Goal: Transaction & Acquisition: Purchase product/service

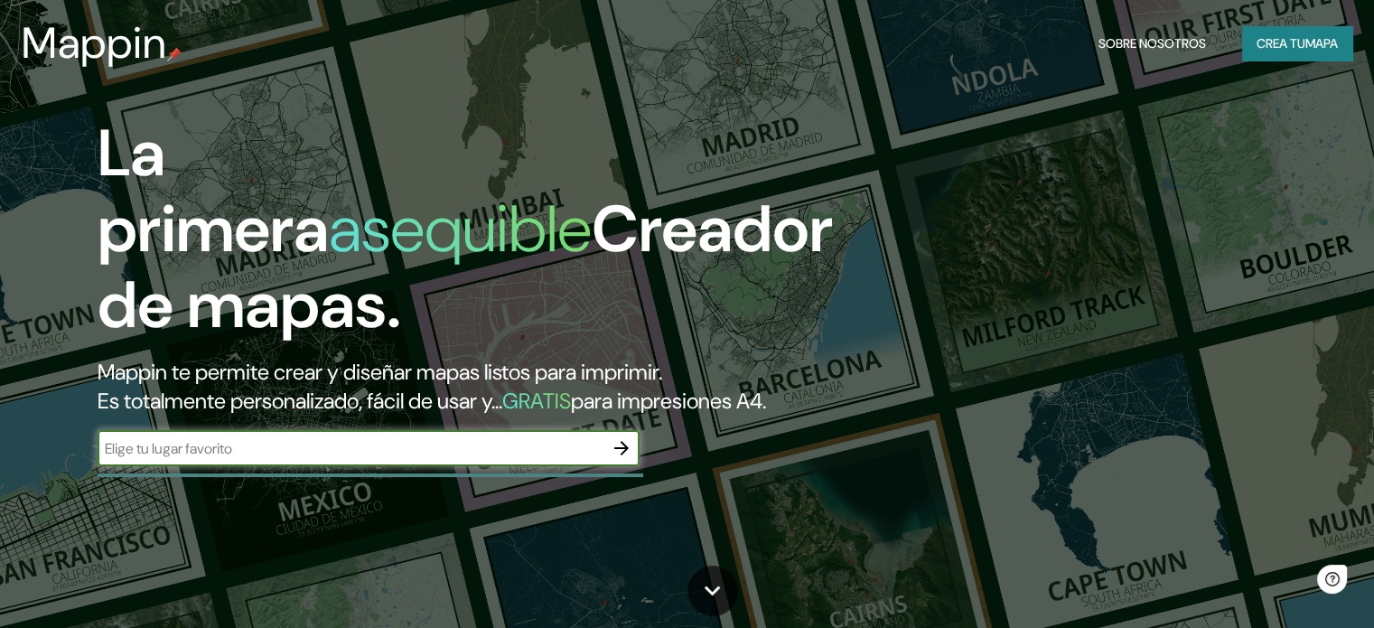
click at [237, 459] on input "text" at bounding box center [351, 448] width 506 height 21
type input "guadalajara"
click at [614, 459] on icon "button" at bounding box center [622, 448] width 22 height 22
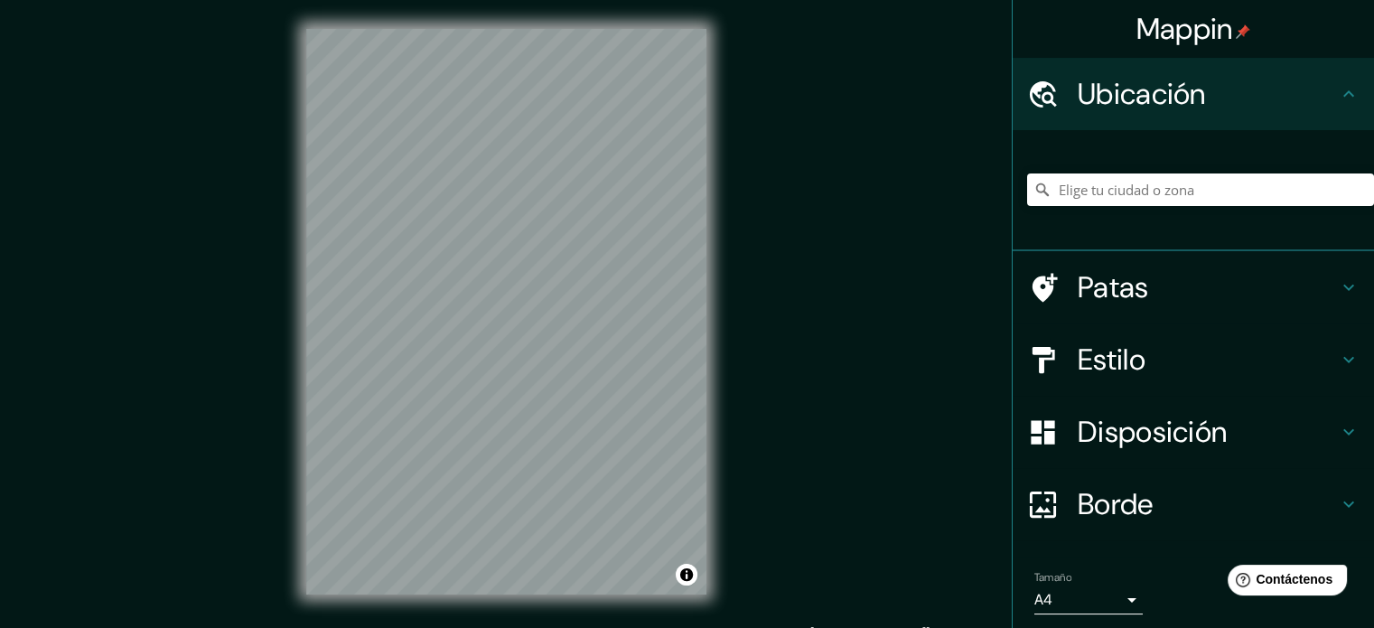
scroll to position [23, 0]
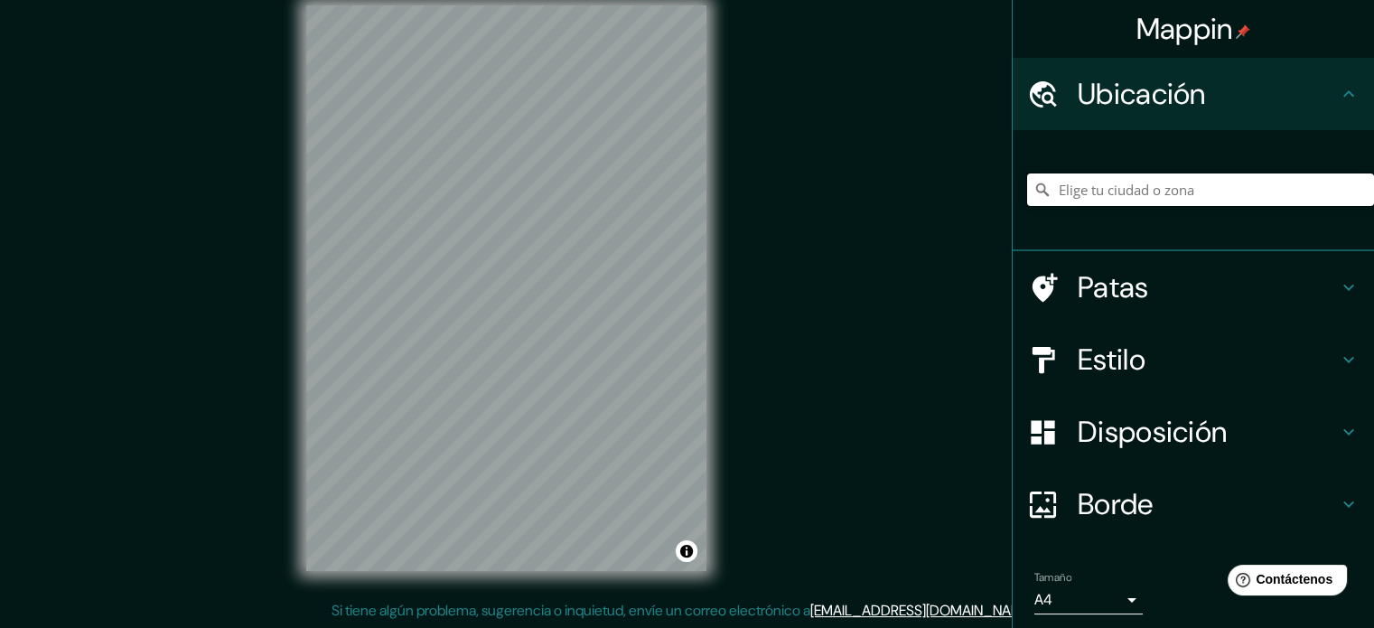
click at [1129, 195] on input "Elige tu ciudad o zona" at bounding box center [1200, 189] width 347 height 33
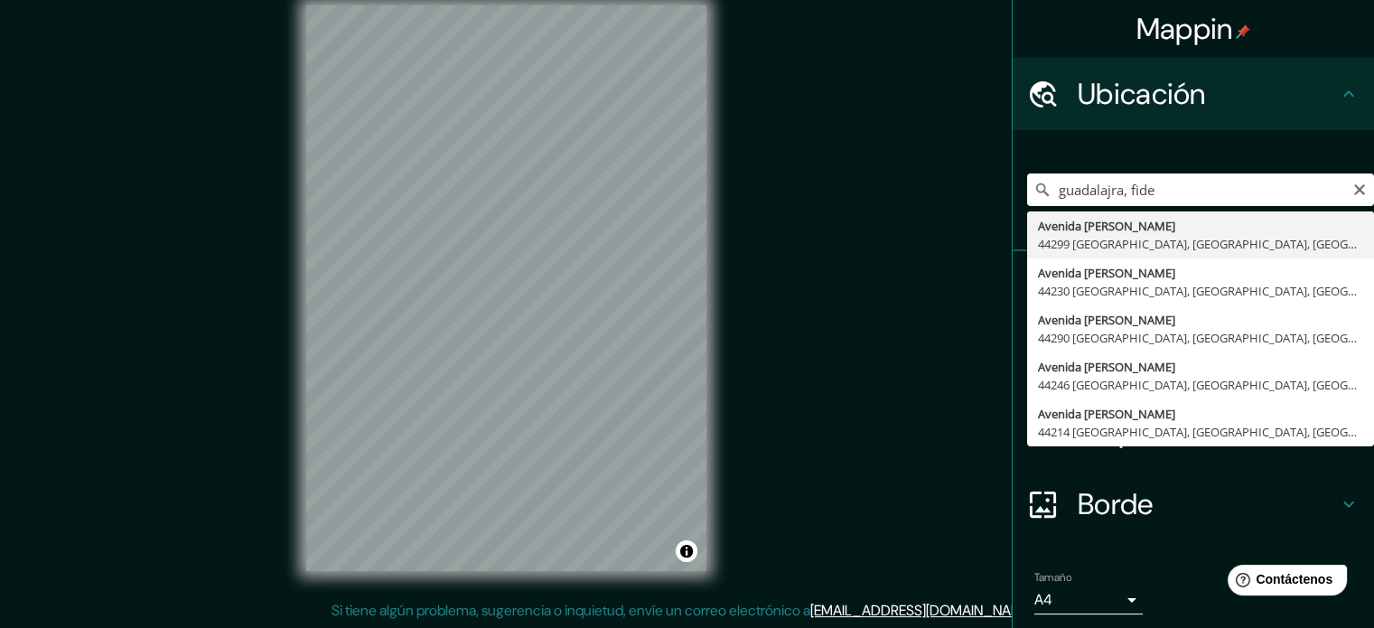
type input "Avenida Fidel Velázquez Sánchez, 44299 Guadalajara, Jalisco, México"
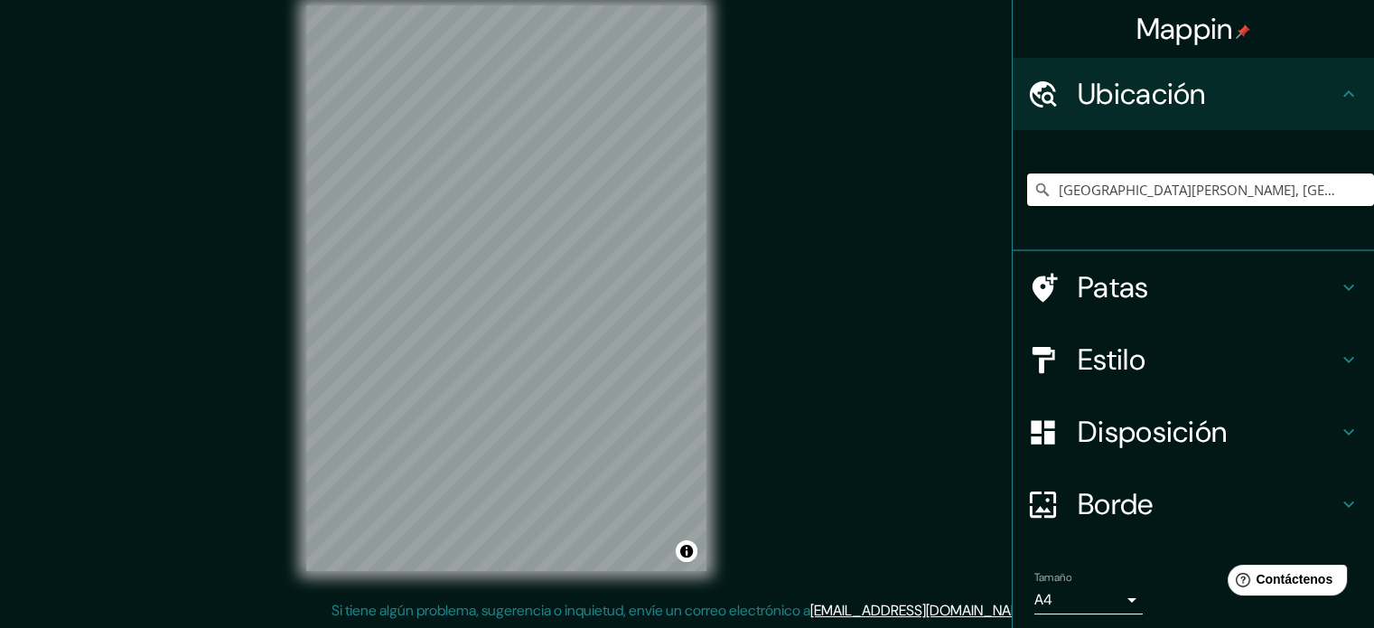
scroll to position [0, 0]
click at [1205, 186] on input "Avenida Fidel Velázquez Sánchez, 44299 Guadalajara, Jalisco, México" at bounding box center [1200, 189] width 347 height 33
click at [1353, 183] on icon "Claro" at bounding box center [1360, 190] width 14 height 14
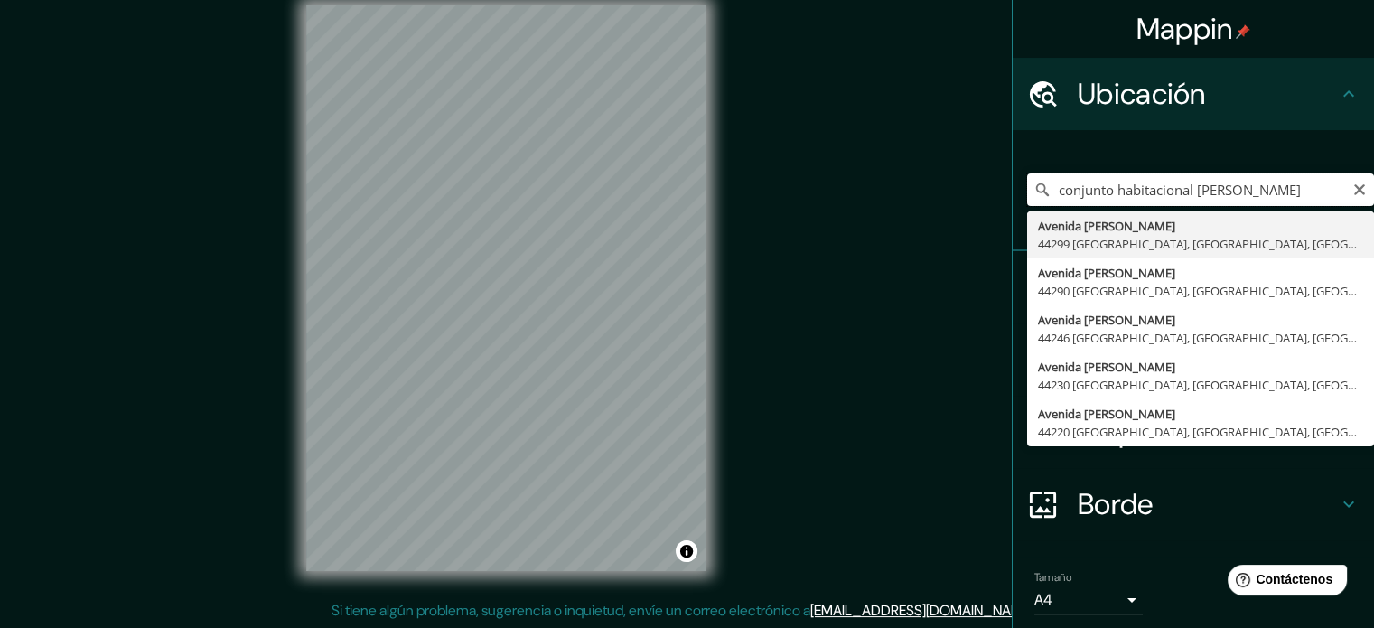
drag, startPoint x: 1098, startPoint y: 185, endPoint x: 1016, endPoint y: 202, distance: 84.0
click at [1027, 202] on input "conjunto habitacional fidel velazqu" at bounding box center [1200, 189] width 347 height 33
click at [1263, 187] on input "unidad habitacional fidel velazqu" at bounding box center [1200, 189] width 347 height 33
click at [1166, 183] on input "unidad habitacional fidel velazquez" at bounding box center [1200, 189] width 347 height 33
click at [1168, 184] on input "unidad habitacional fidel velazquez" at bounding box center [1200, 189] width 347 height 33
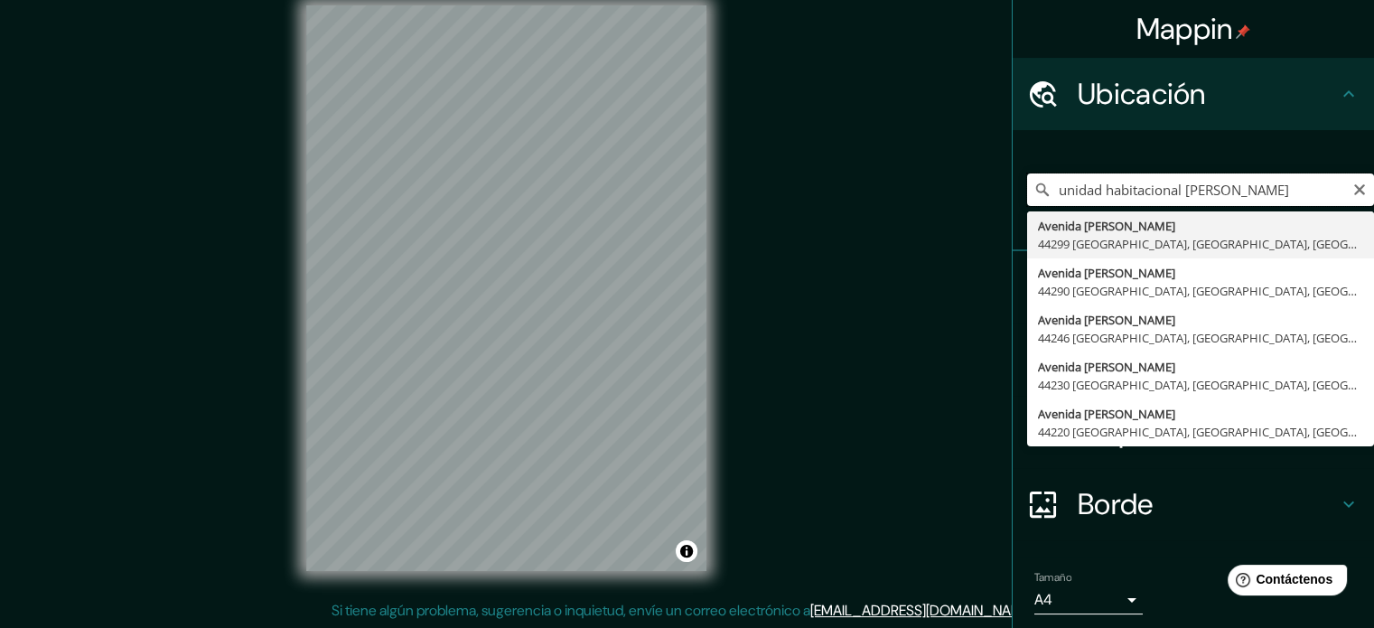
click at [1169, 184] on input "unidad habitacional fidel velazquez" at bounding box center [1200, 189] width 347 height 33
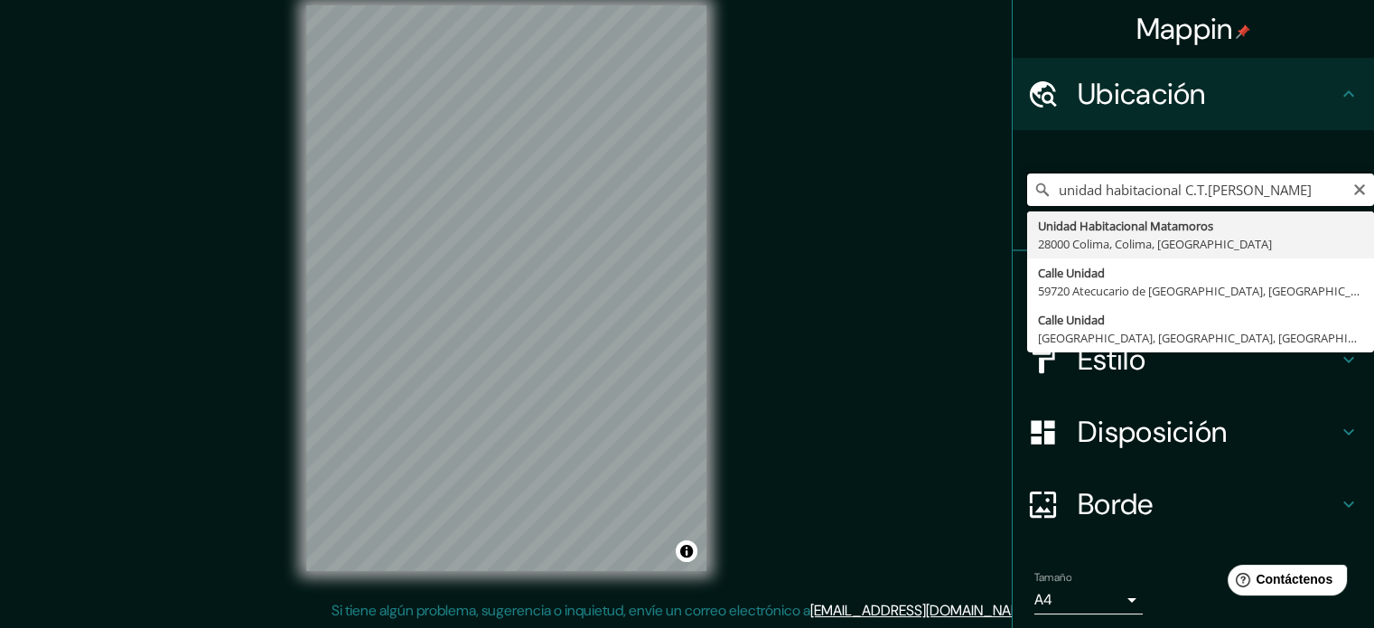
type input "unidad habitacional C.T.M fidel velazquez"
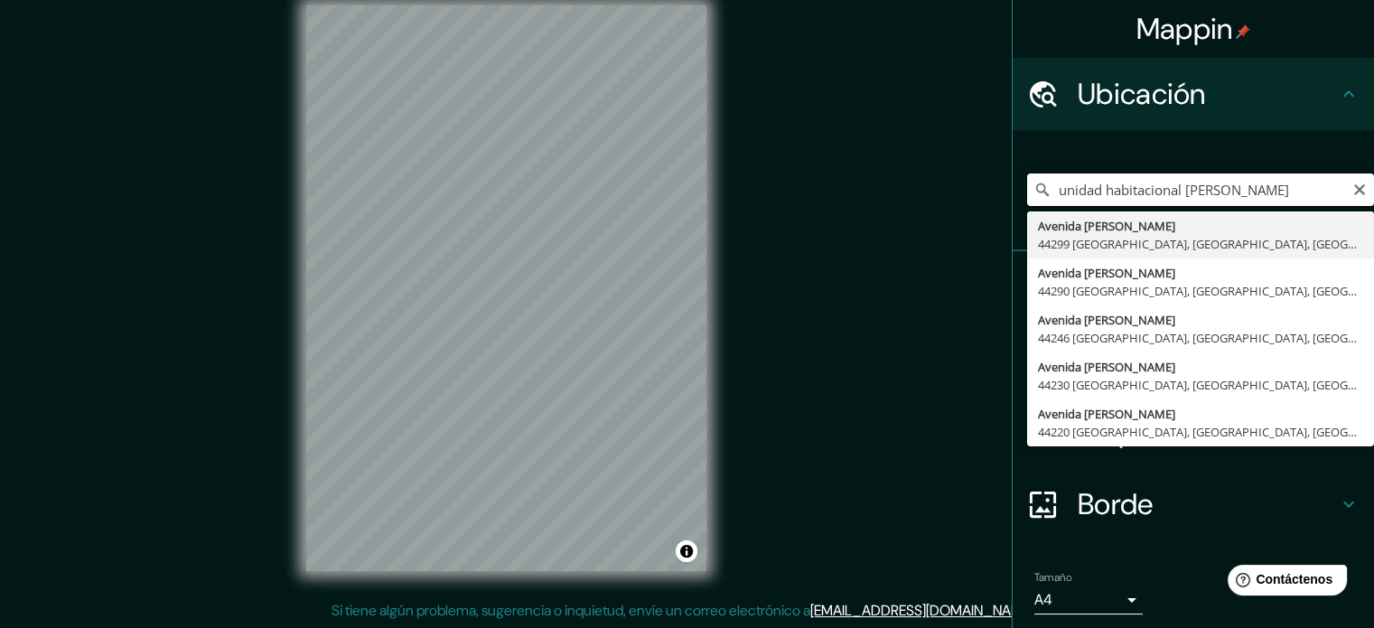
drag, startPoint x: 1299, startPoint y: 191, endPoint x: 922, endPoint y: 208, distance: 377.2
click at [920, 207] on div "Mappin Ubicación unidad habitacional C.T.M fidel velazquez Avenida Fidel Velázq…" at bounding box center [687, 303] width 1374 height 652
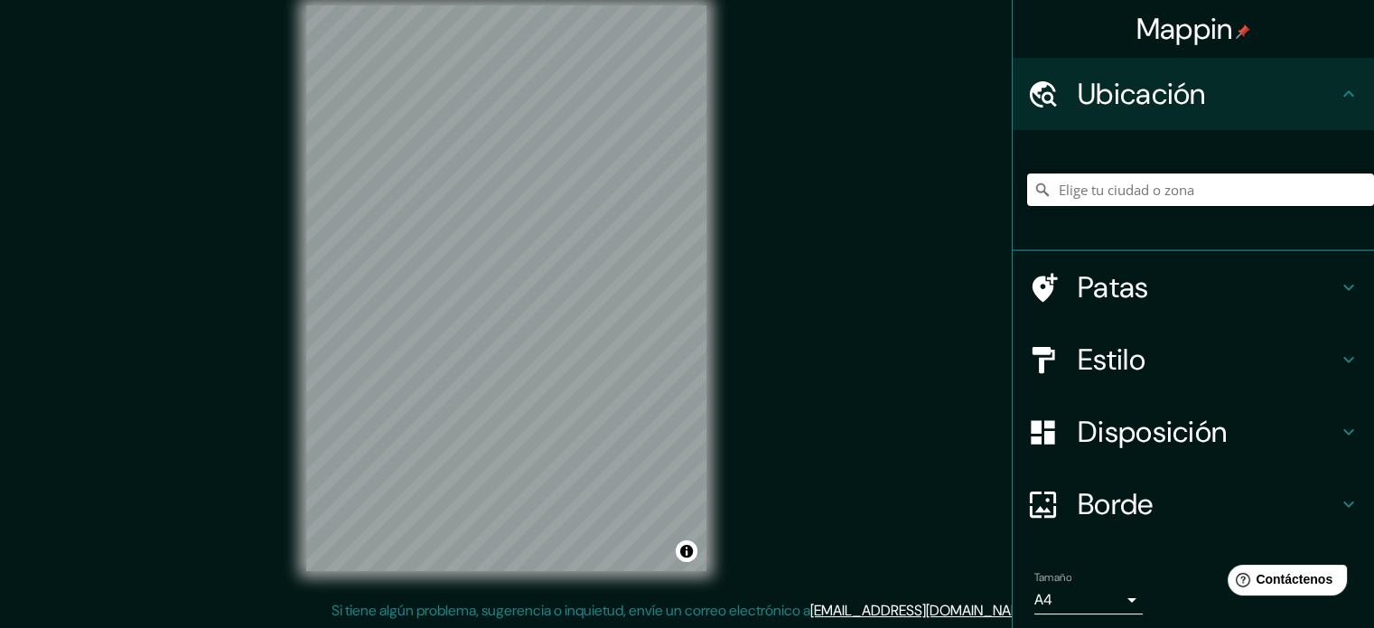
paste input "Fernando Amilpa 2248-pte, Fidel Velázquez, 44220 Guadalajara, Jal."
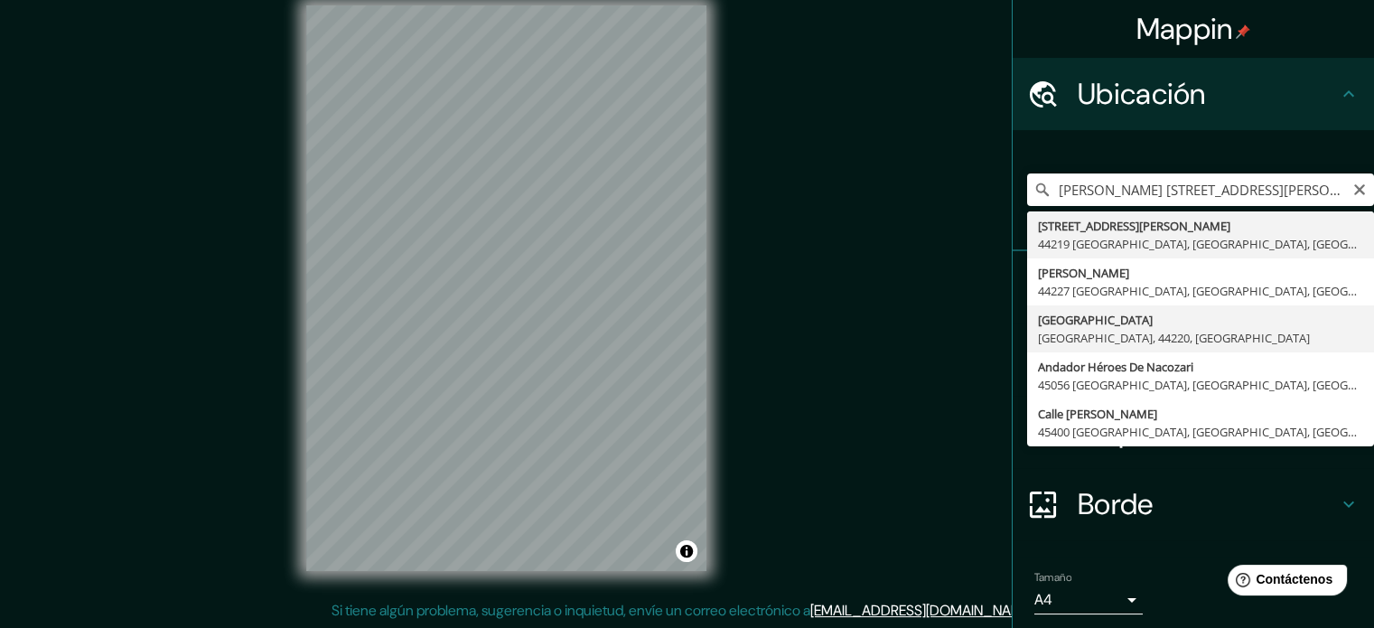
type input "Guadalajara, Jalisco, 44220, México"
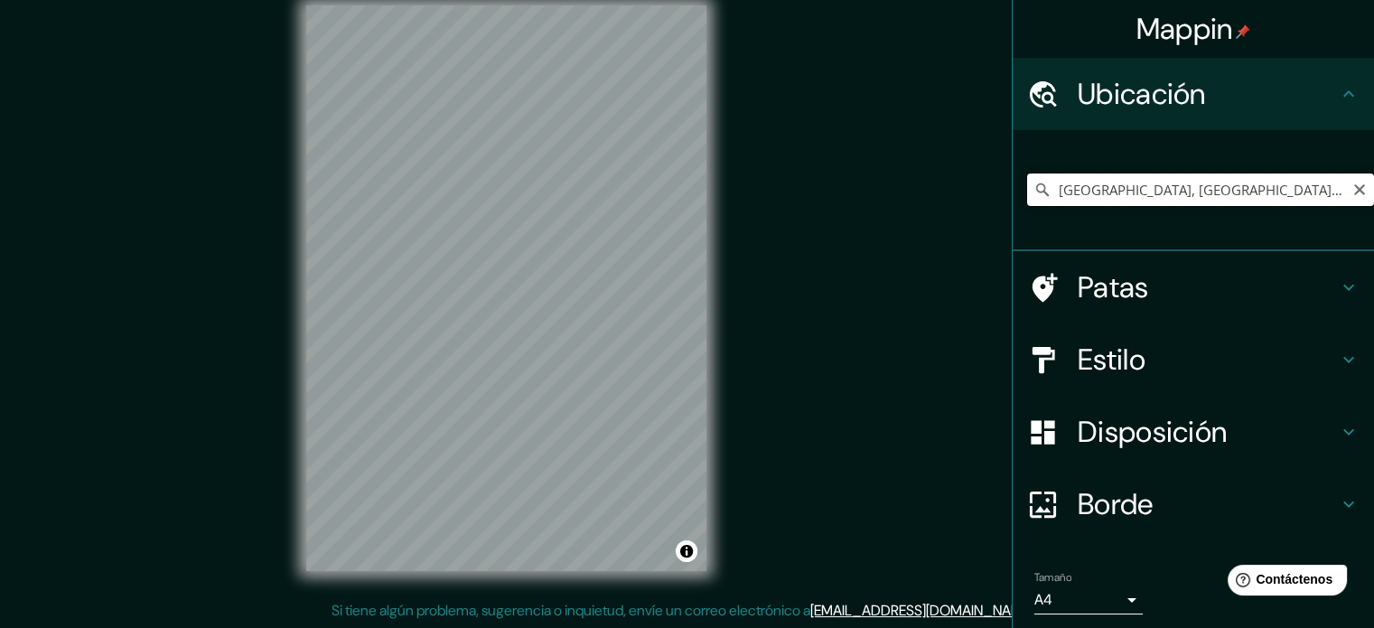
click at [1267, 188] on input "Guadalajara, Jalisco, 44220, México" at bounding box center [1200, 189] width 347 height 33
click at [1353, 183] on icon "Claro" at bounding box center [1360, 190] width 14 height 14
paste input "Fernando Amilpa 2248-pte, Fidel Velázquez, 44220 Guadalajara, Jal."
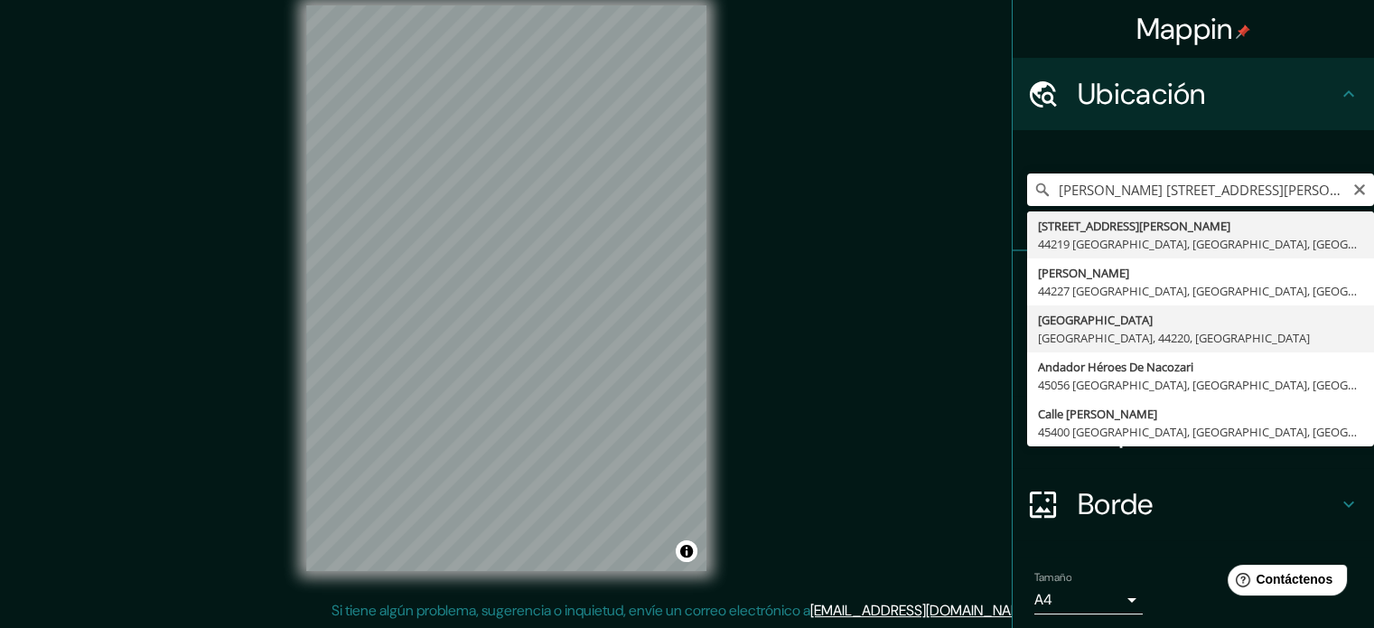
type input "Guadalajara, Jalisco, 44220, México"
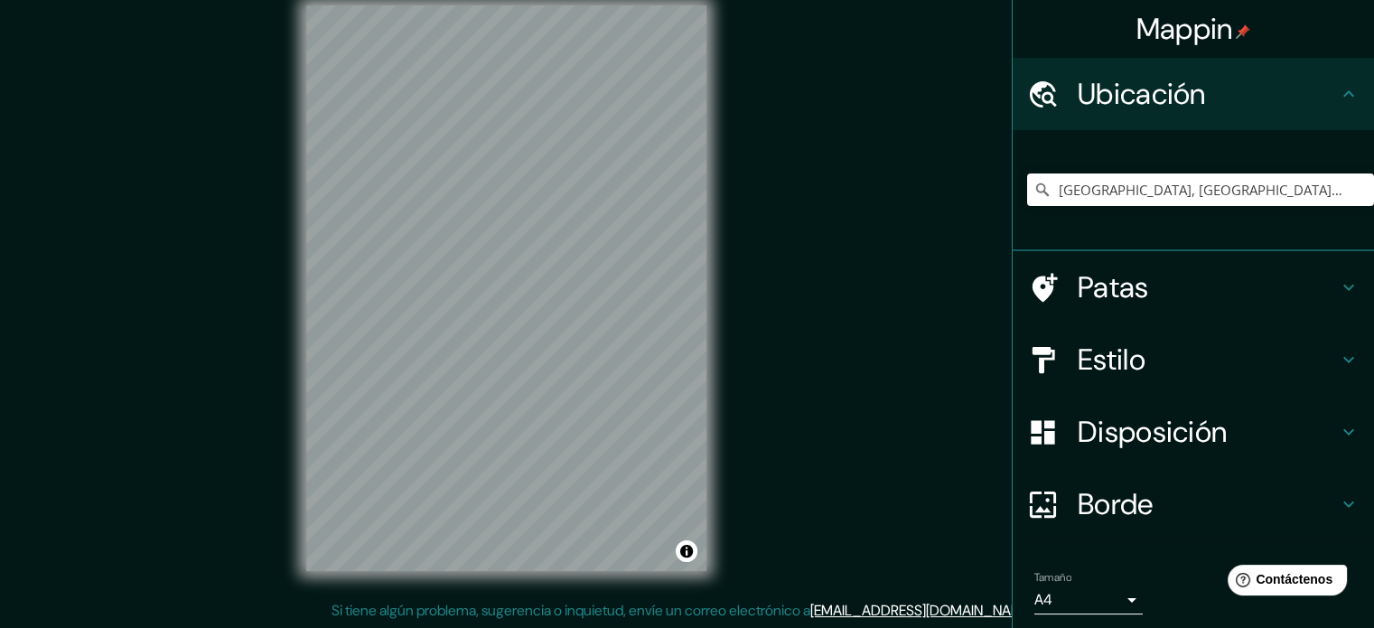
click at [1151, 288] on h4 "Patas" at bounding box center [1208, 287] width 260 height 36
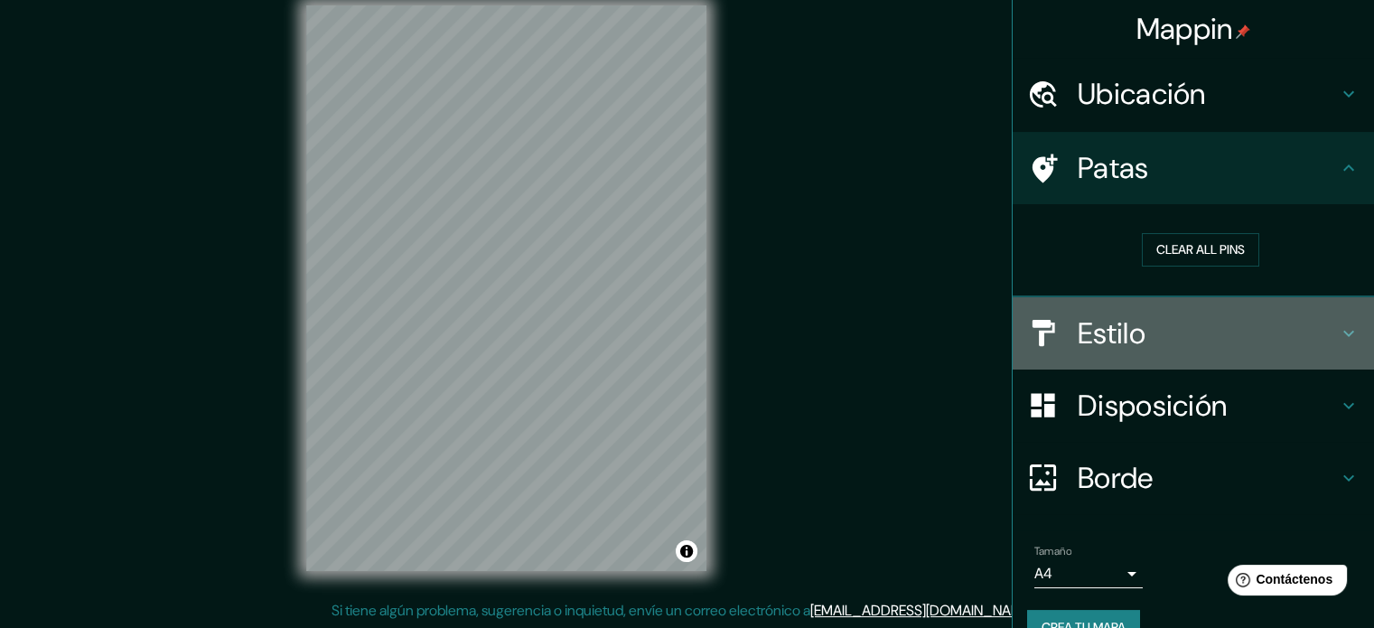
click at [1135, 338] on h4 "Estilo" at bounding box center [1208, 333] width 260 height 36
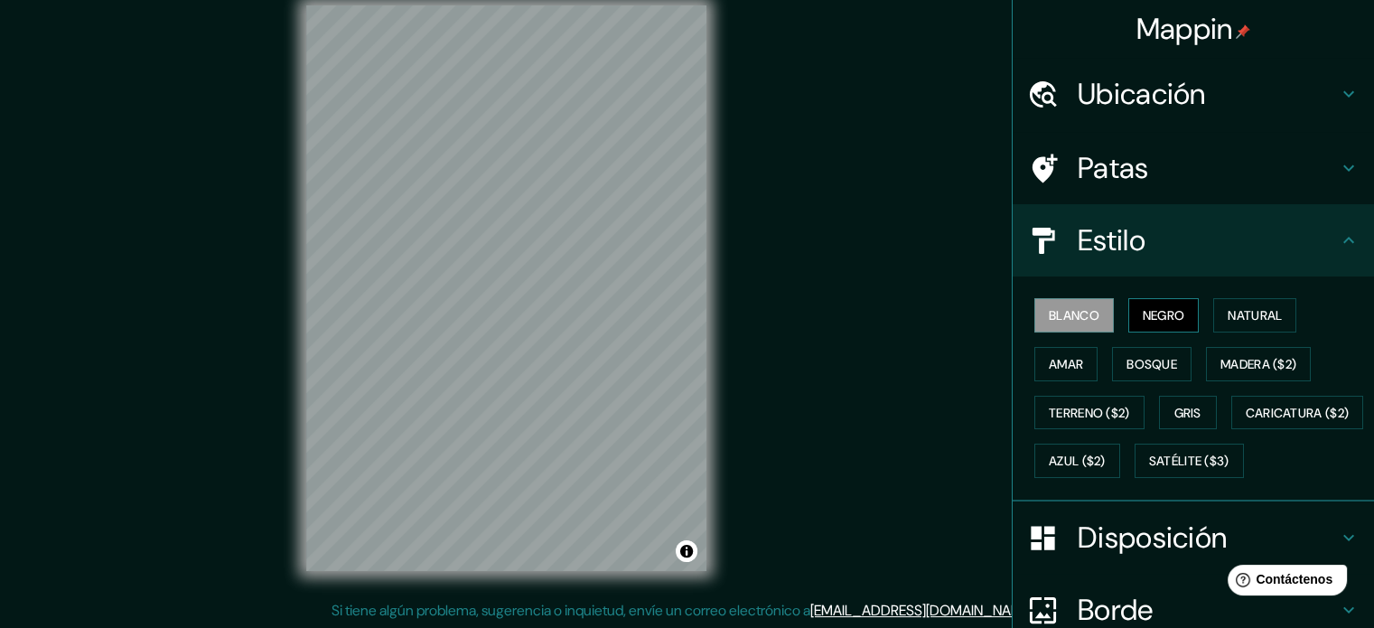
click at [1153, 311] on font "Negro" at bounding box center [1164, 315] width 42 height 16
click at [1228, 315] on font "Natural" at bounding box center [1255, 315] width 54 height 16
click at [1075, 317] on font "Blanco" at bounding box center [1074, 315] width 51 height 16
click at [1056, 360] on font "Amar" at bounding box center [1066, 364] width 34 height 16
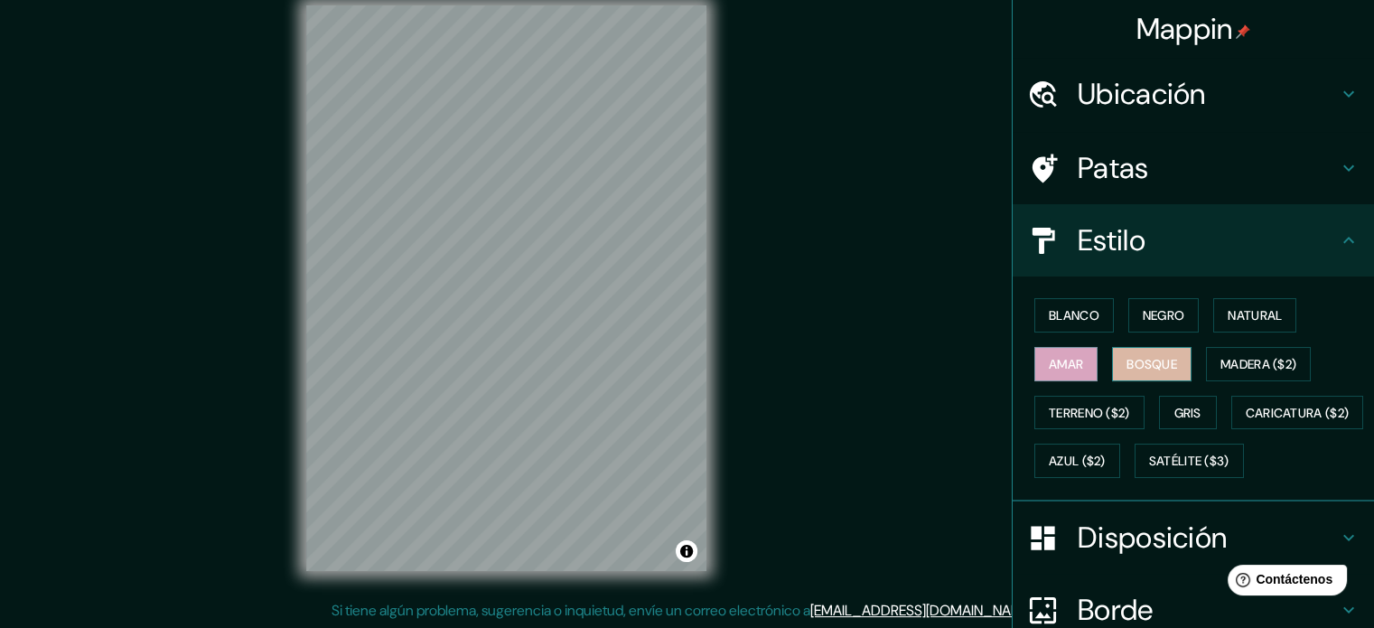
click at [1142, 359] on font "Bosque" at bounding box center [1152, 364] width 51 height 16
click at [1206, 367] on button "Madera ($2)" at bounding box center [1258, 364] width 105 height 34
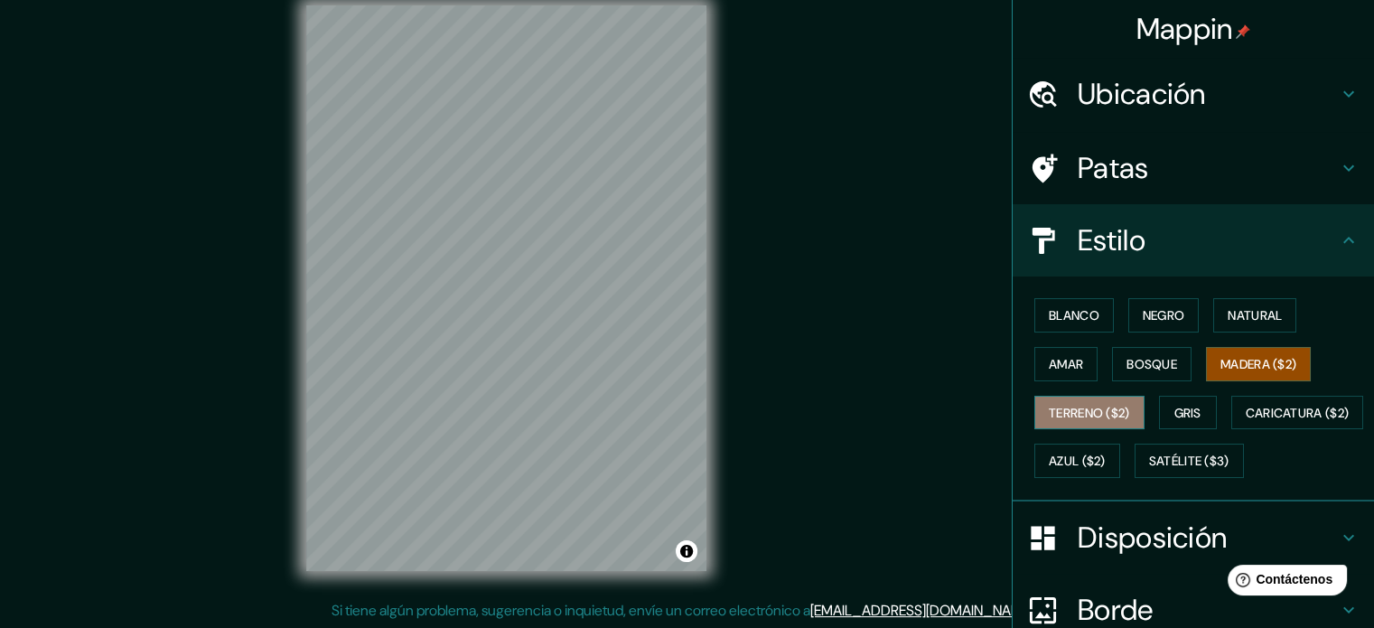
click at [1106, 413] on font "Terreno ($2)" at bounding box center [1089, 413] width 81 height 16
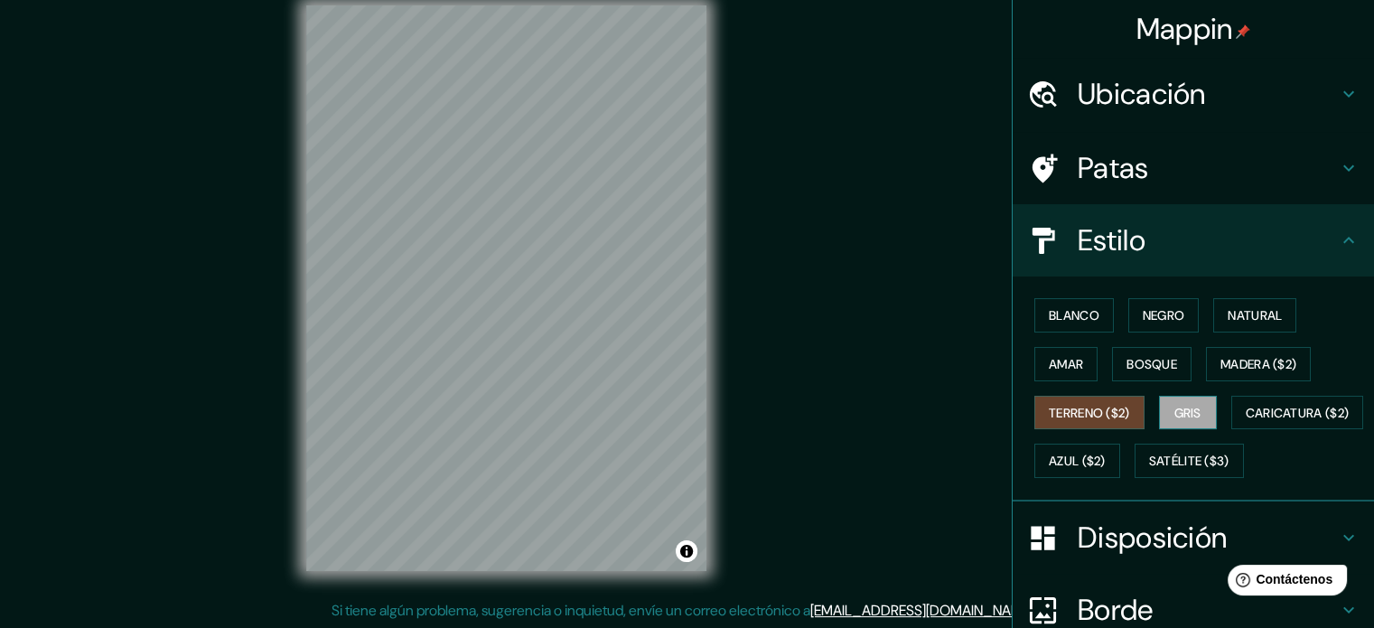
click at [1181, 401] on font "Gris" at bounding box center [1188, 412] width 27 height 23
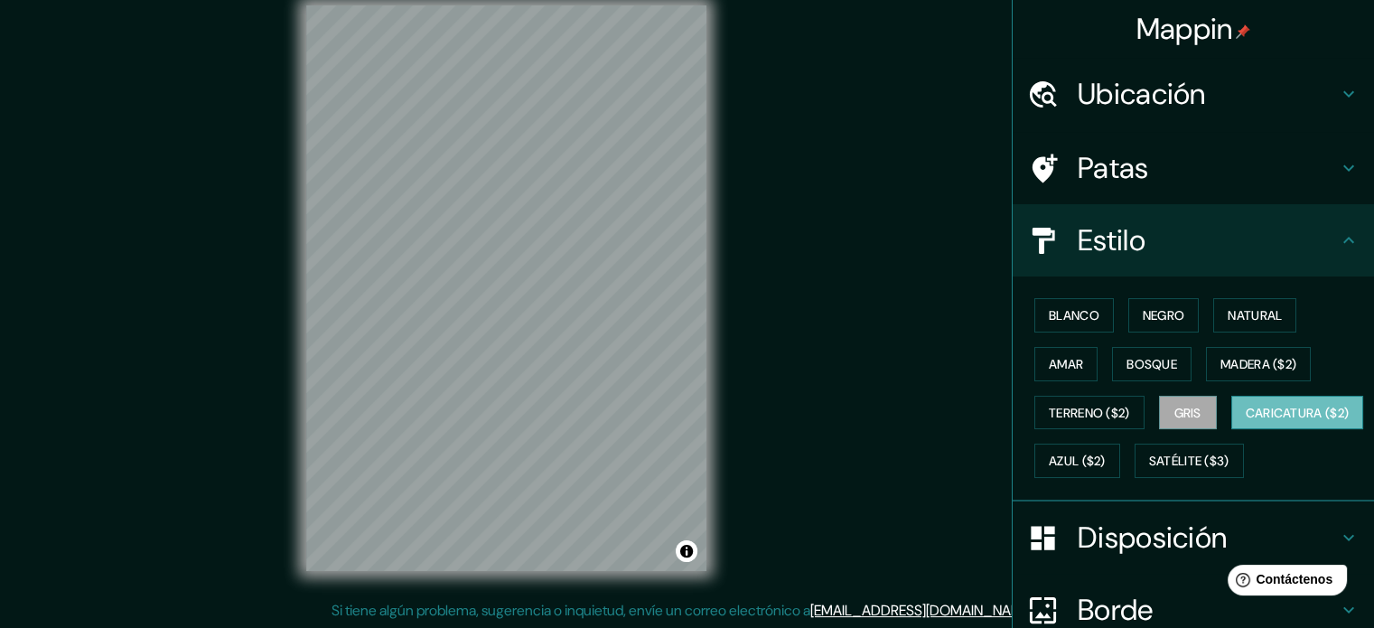
click at [1246, 421] on font "Caricatura ($2)" at bounding box center [1298, 413] width 104 height 16
click at [1106, 457] on font "Azul ($2)" at bounding box center [1077, 462] width 57 height 16
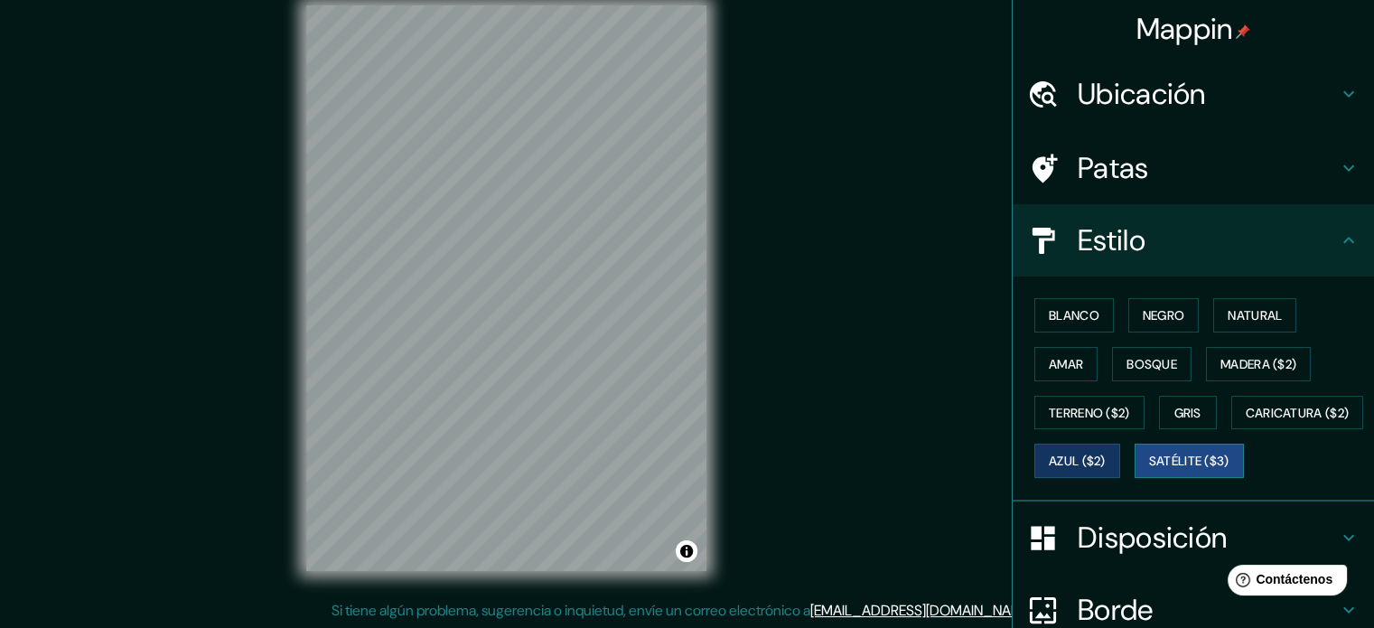
click at [1149, 470] on font "Satélite ($3)" at bounding box center [1189, 462] width 80 height 16
click at [1074, 317] on font "Blanco" at bounding box center [1074, 315] width 51 height 16
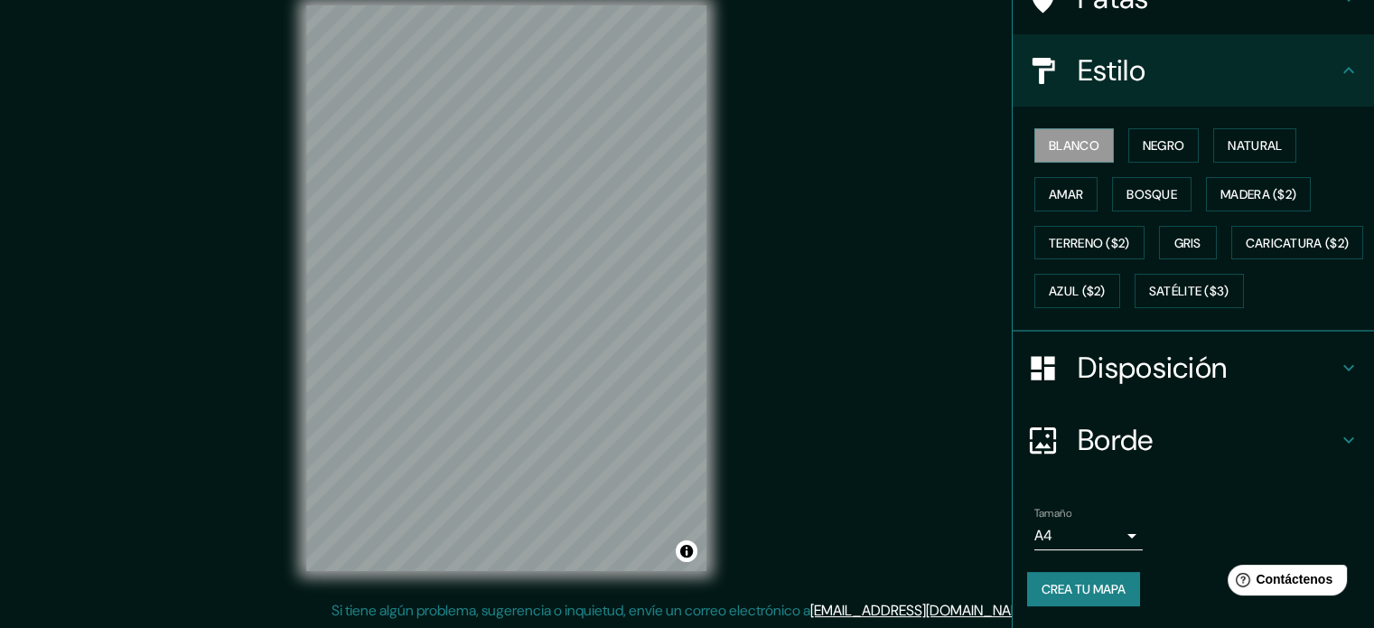
click at [1173, 384] on font "Disposición" at bounding box center [1152, 368] width 149 height 38
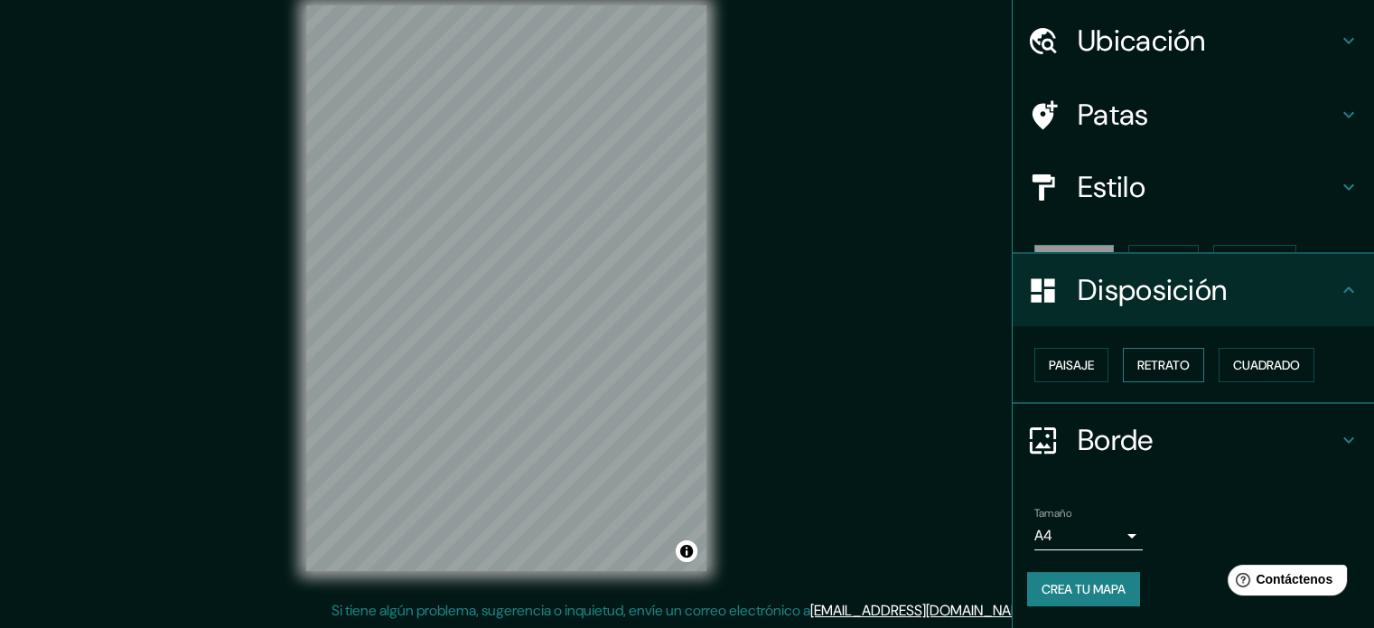
scroll to position [22, 0]
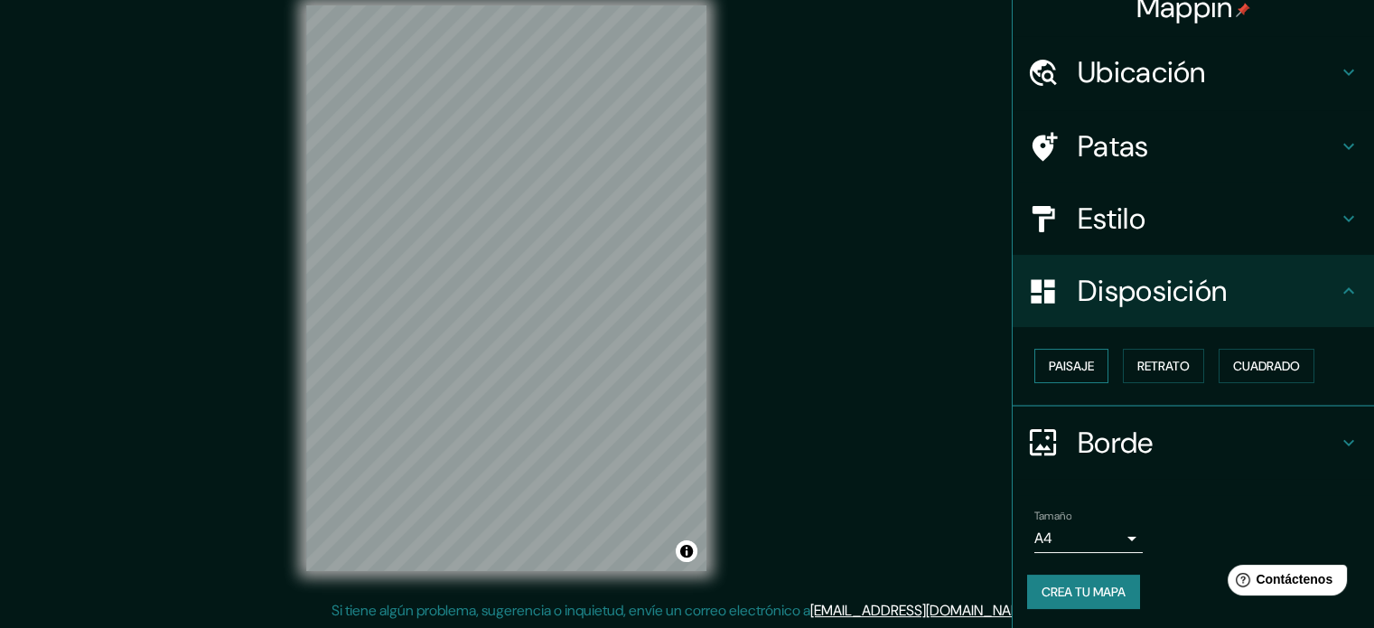
click at [1060, 365] on font "Paisaje" at bounding box center [1071, 366] width 45 height 16
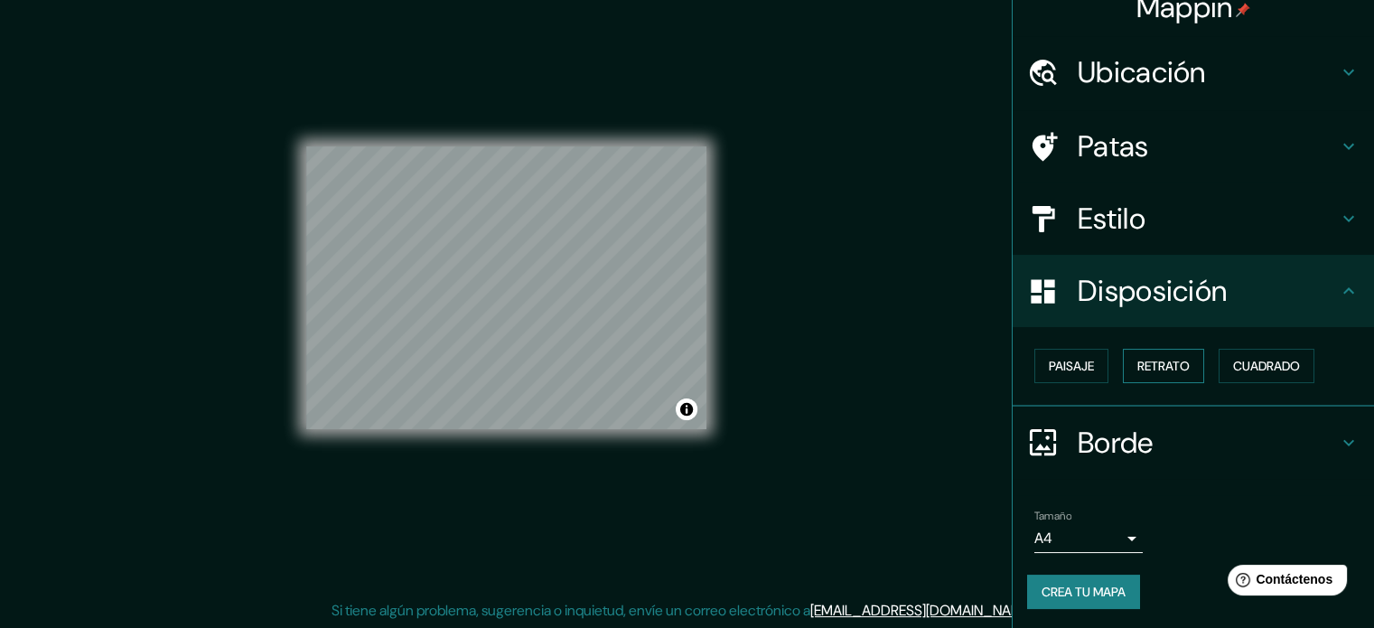
click at [1145, 372] on font "Retrato" at bounding box center [1164, 366] width 52 height 16
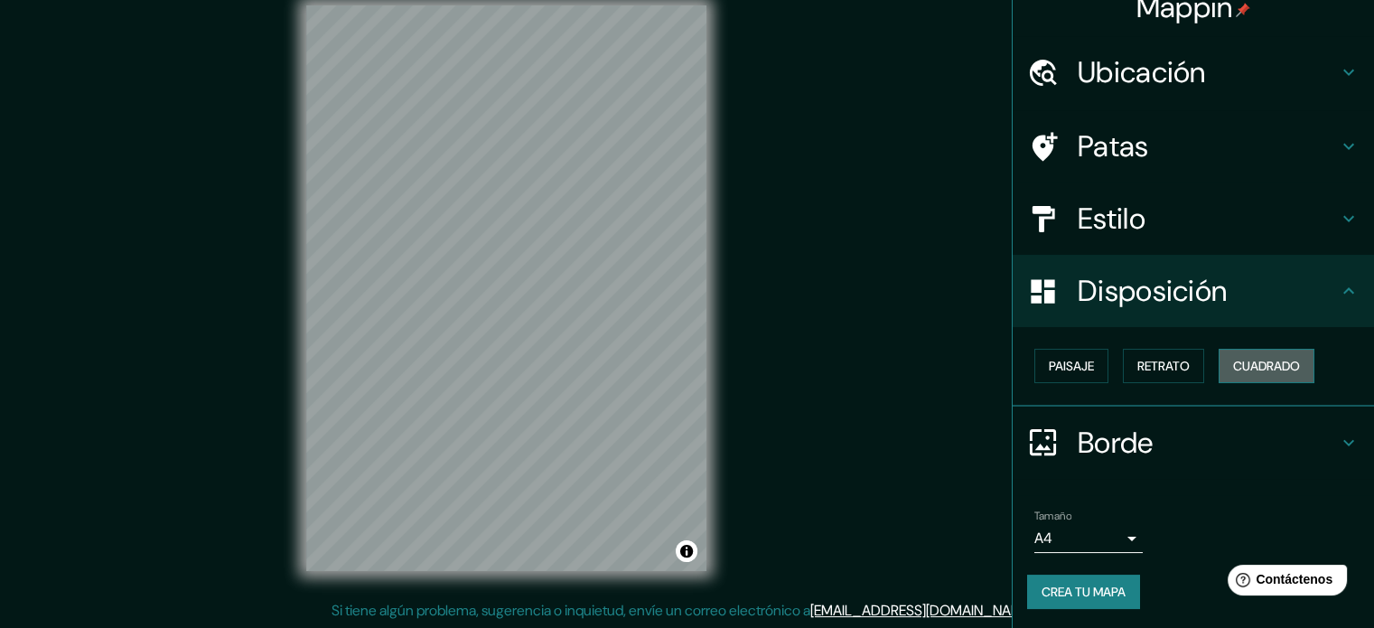
click at [1240, 364] on font "Cuadrado" at bounding box center [1266, 366] width 67 height 16
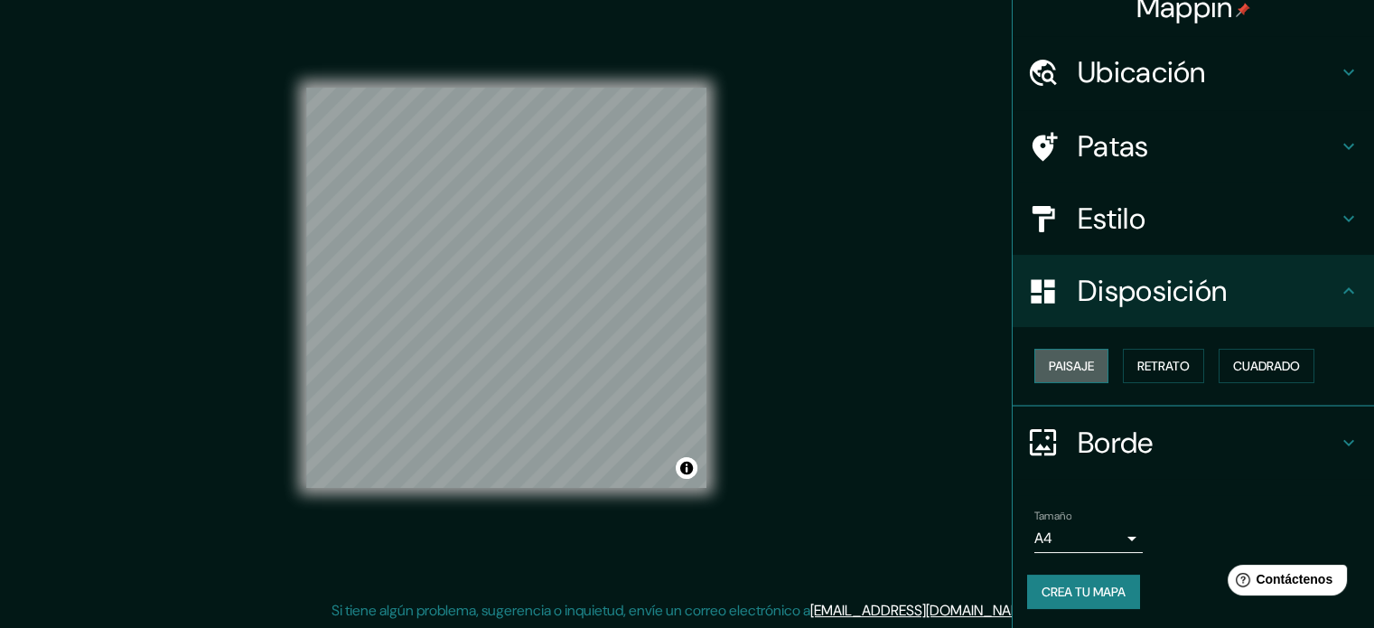
click at [1070, 366] on font "Paisaje" at bounding box center [1071, 366] width 45 height 16
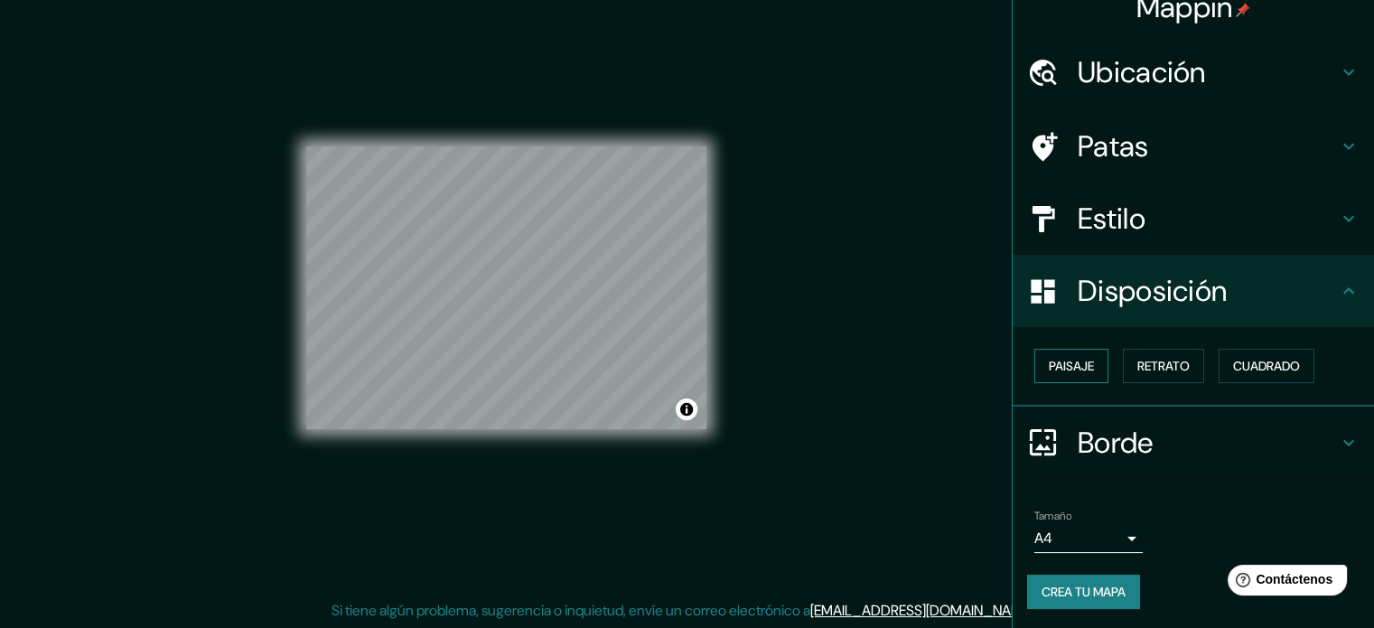
click at [1068, 366] on font "Paisaje" at bounding box center [1071, 366] width 45 height 16
click at [1095, 355] on button "Paisaje" at bounding box center [1072, 366] width 74 height 34
click at [1183, 364] on button "Retrato" at bounding box center [1163, 366] width 81 height 34
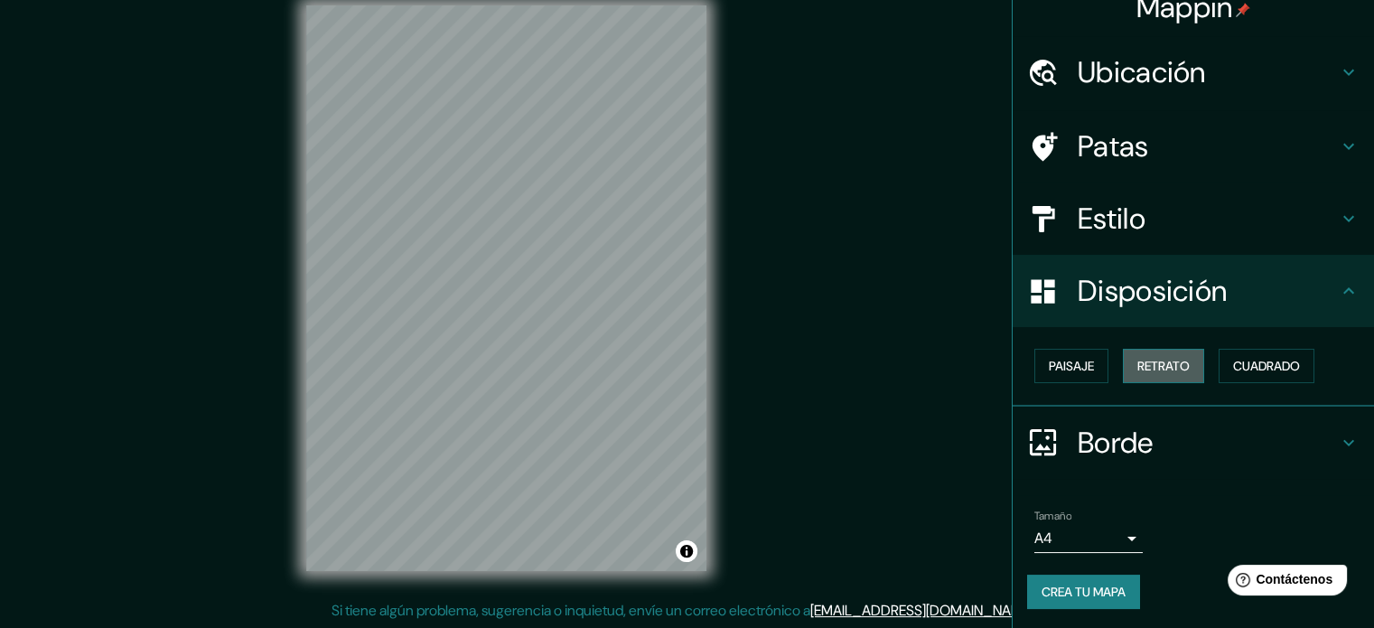
click at [1183, 364] on button "Retrato" at bounding box center [1163, 366] width 81 height 34
click at [1321, 338] on div "Paisaje Retrato Cuadrado" at bounding box center [1193, 367] width 361 height 80
click at [1316, 353] on div "Paisaje Retrato Cuadrado" at bounding box center [1200, 366] width 347 height 49
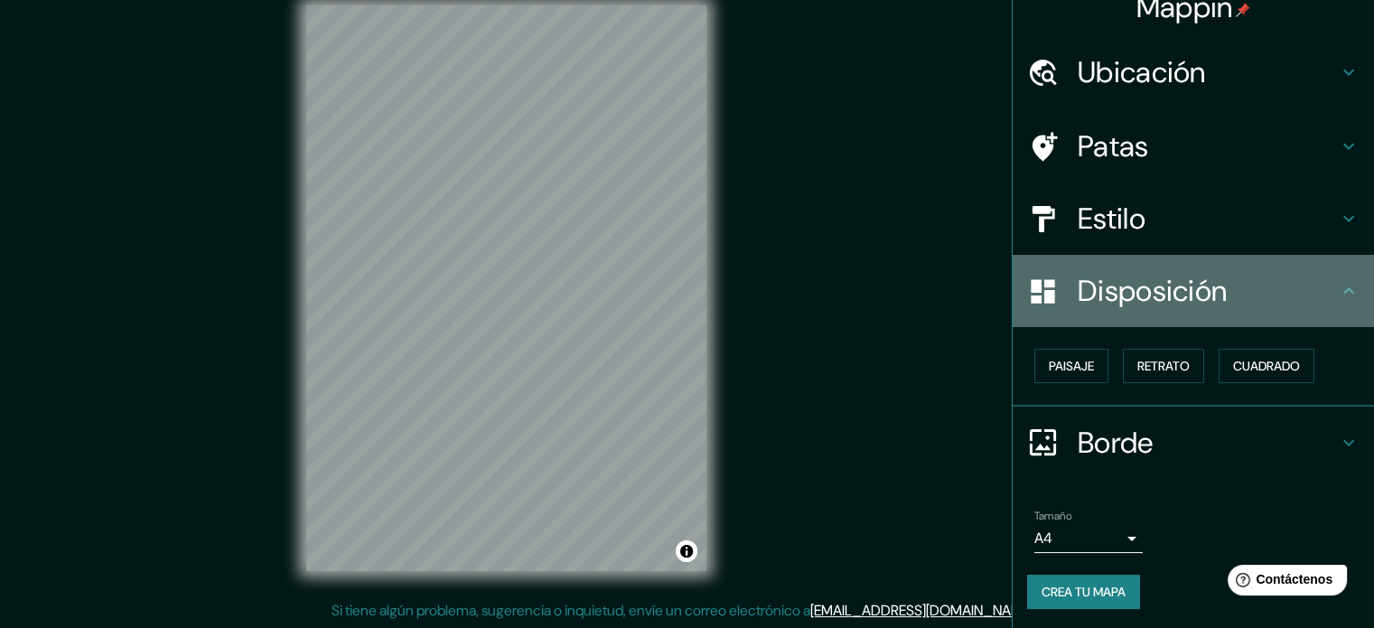
click at [1241, 308] on h4 "Disposición" at bounding box center [1208, 291] width 260 height 36
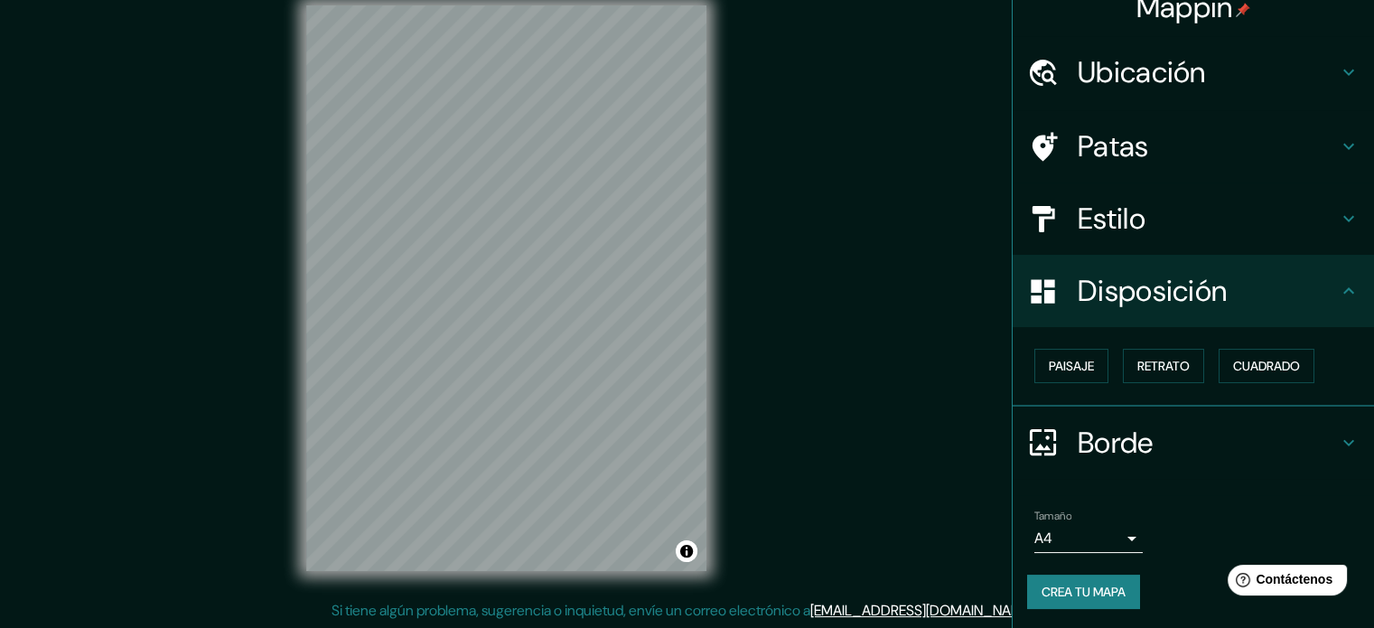
click at [1338, 292] on icon at bounding box center [1349, 291] width 22 height 22
click at [1344, 285] on icon at bounding box center [1349, 291] width 22 height 22
click at [1168, 425] on h4 "Borde" at bounding box center [1208, 443] width 260 height 36
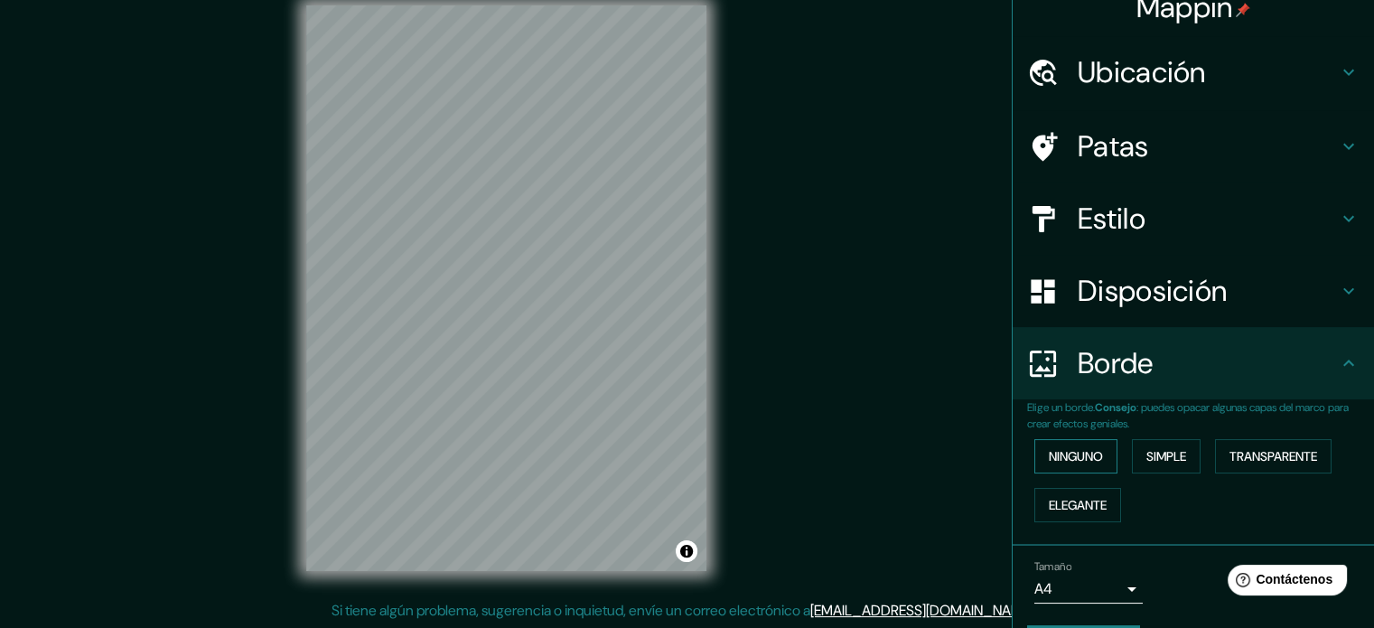
click at [1073, 458] on font "Ninguno" at bounding box center [1076, 456] width 54 height 16
click at [1162, 458] on font "Simple" at bounding box center [1167, 456] width 40 height 16
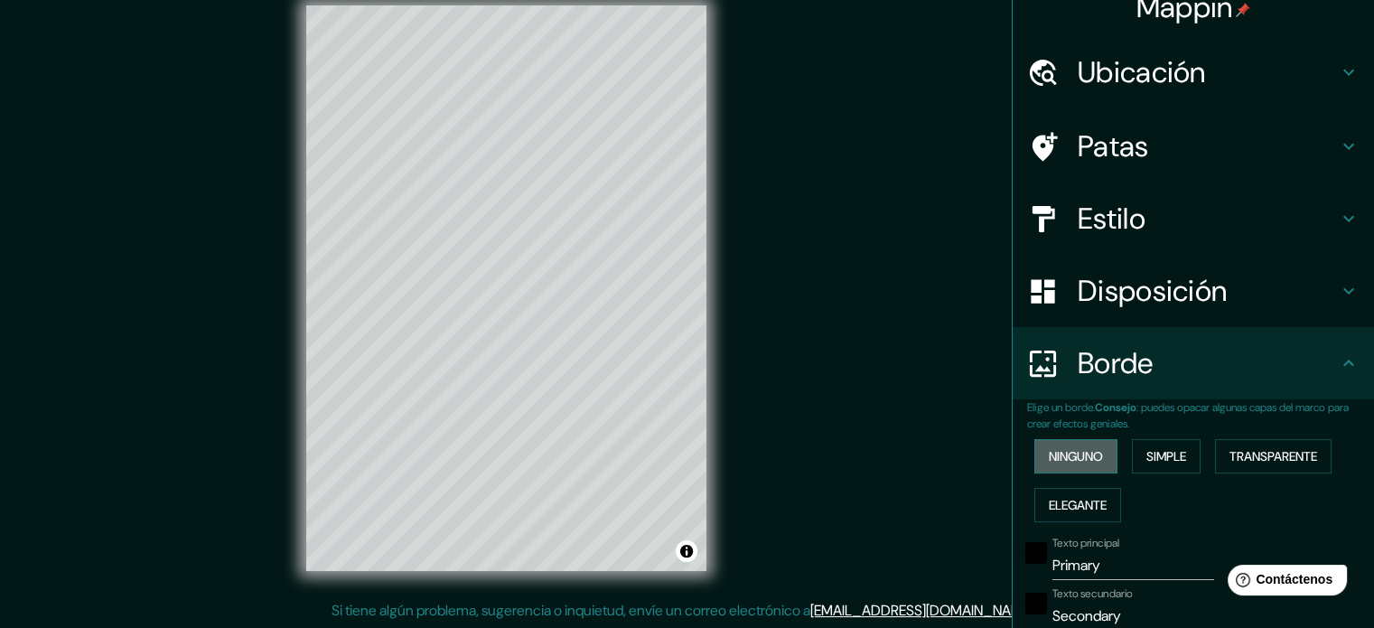
click at [1080, 458] on font "Ninguno" at bounding box center [1076, 456] width 54 height 16
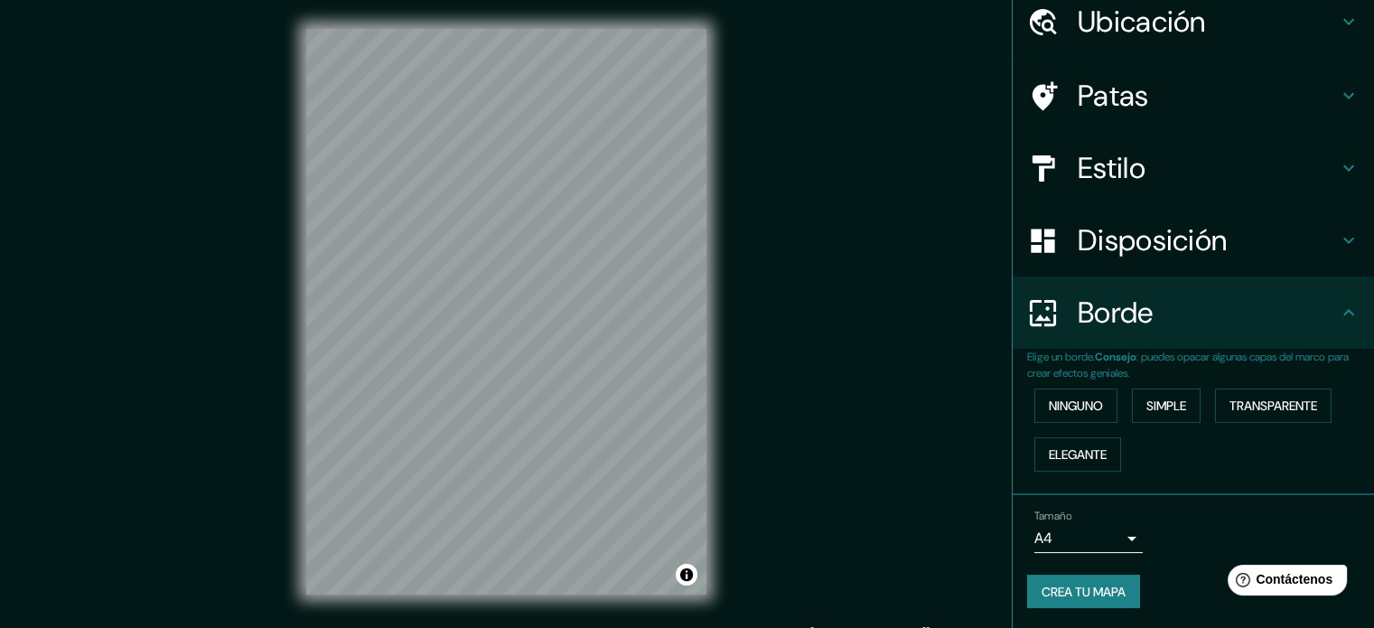
scroll to position [23, 0]
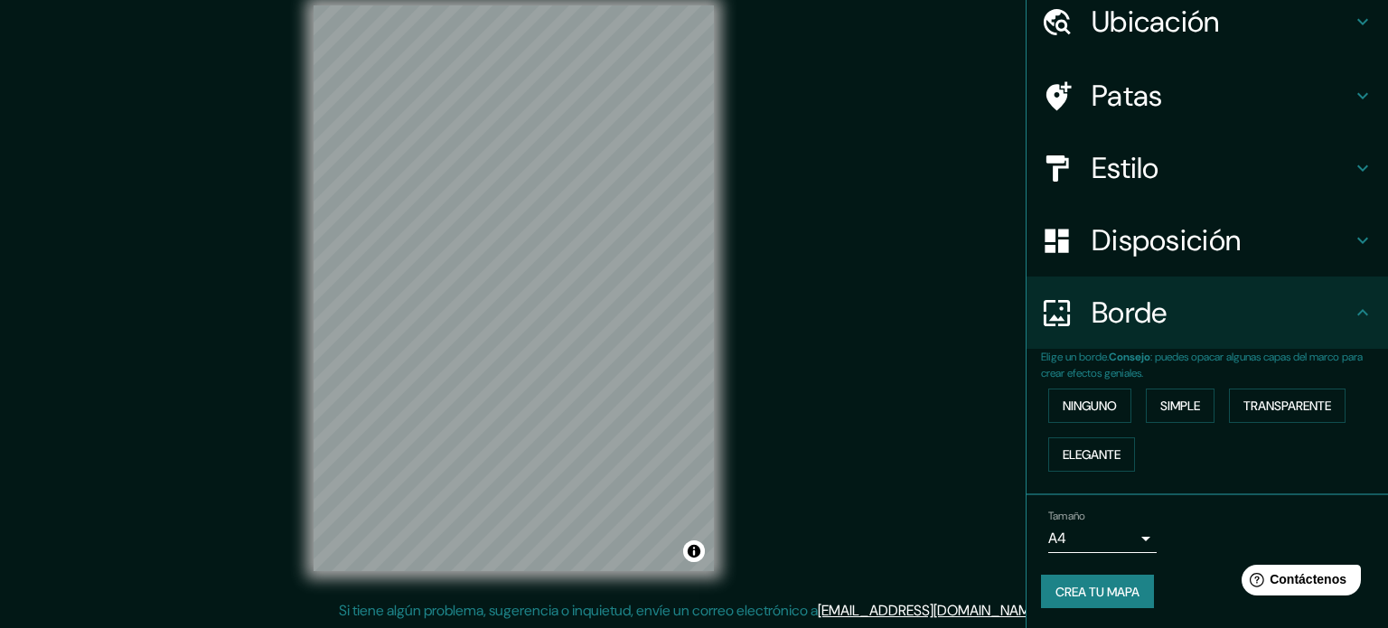
click at [1097, 535] on body "Mappin Ubicación Guadalajara, Jalisco, 44220, México Patas Estilo Disposición B…" at bounding box center [694, 291] width 1388 height 628
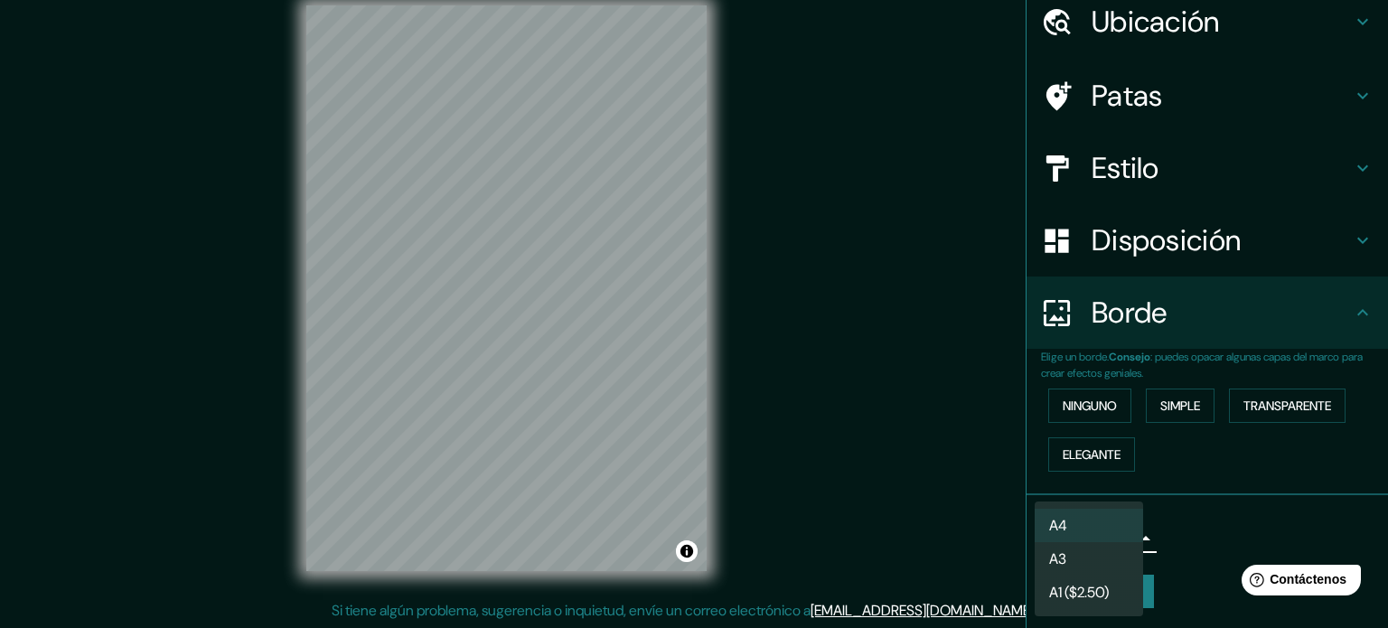
click at [1185, 533] on div at bounding box center [694, 314] width 1388 height 628
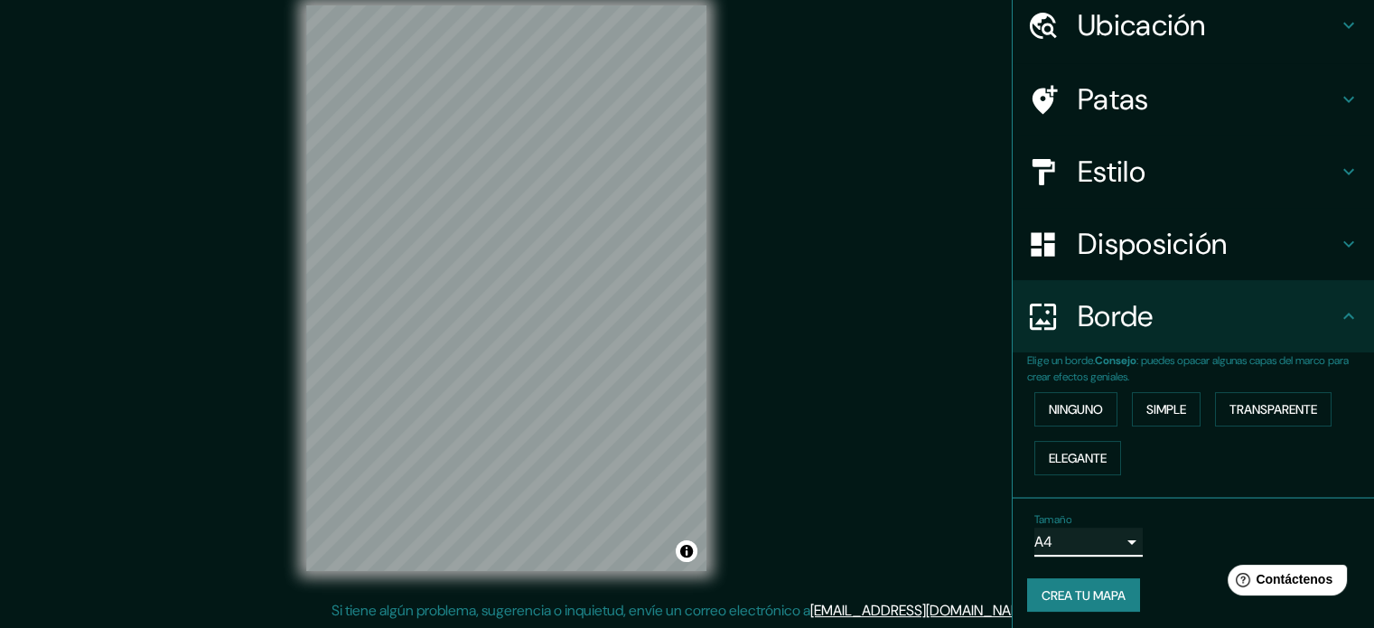
scroll to position [72, 0]
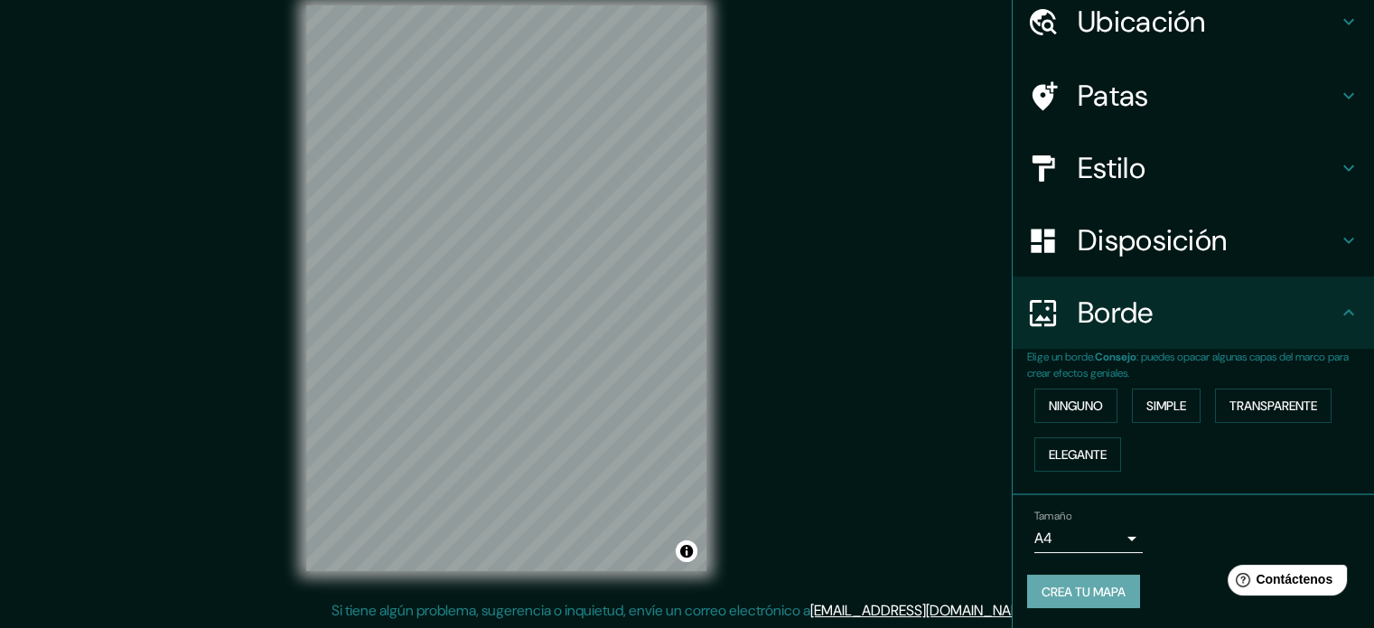
click at [1059, 587] on font "Crea tu mapa" at bounding box center [1084, 592] width 84 height 16
click at [1081, 585] on font "Crea tu mapa" at bounding box center [1084, 592] width 84 height 16
click at [1059, 584] on font "Crea tu mapa" at bounding box center [1084, 592] width 84 height 16
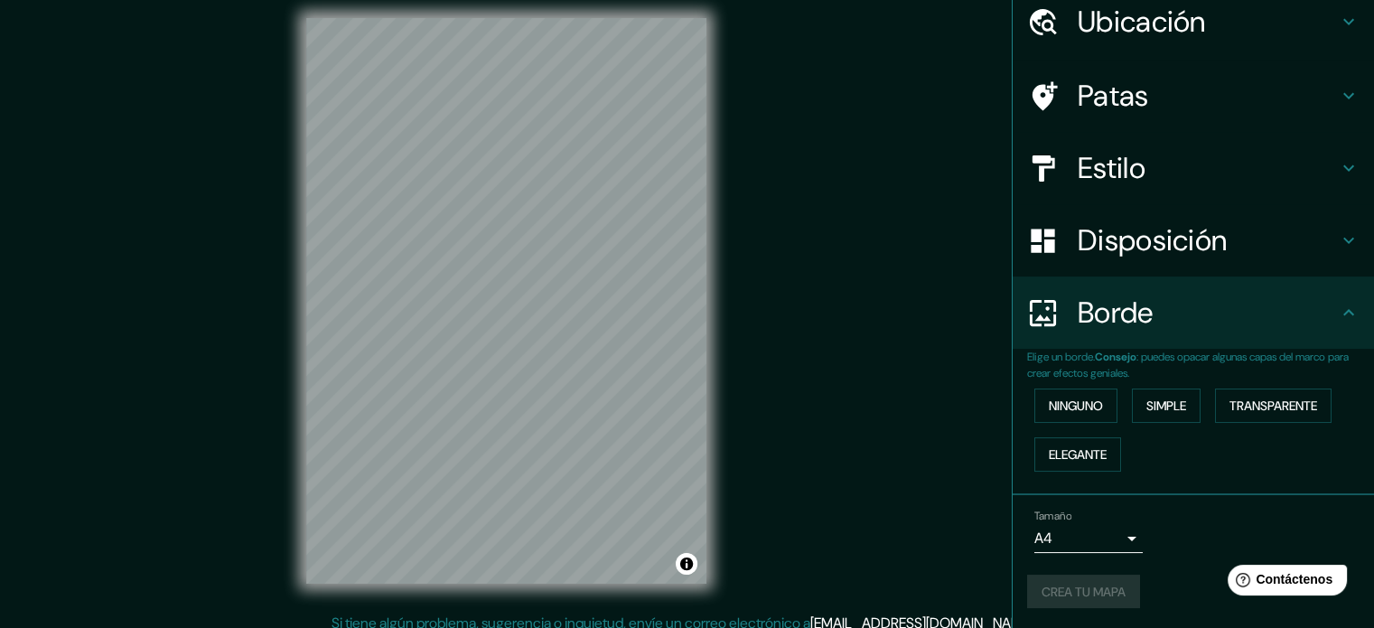
scroll to position [0, 0]
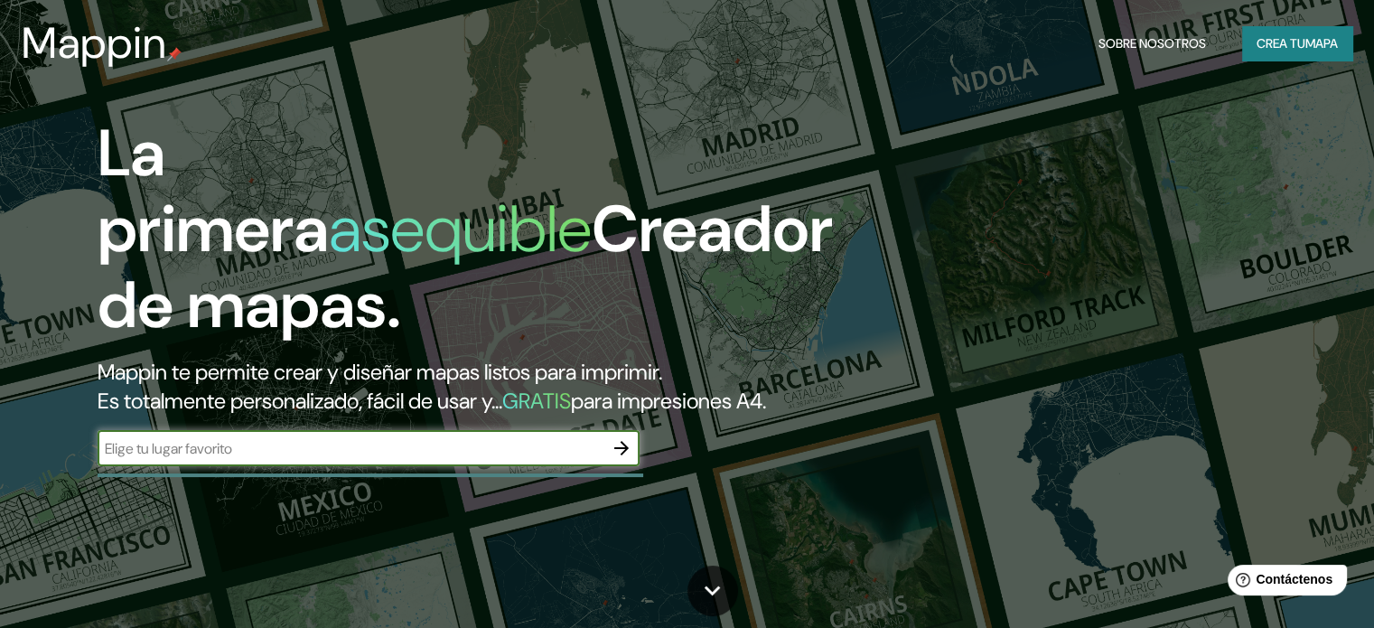
click at [217, 459] on input "text" at bounding box center [351, 448] width 506 height 21
type input "Fernando Amilpa 2248-pte, Fidel Velázquez, 44220 Guadalajara, Jal."
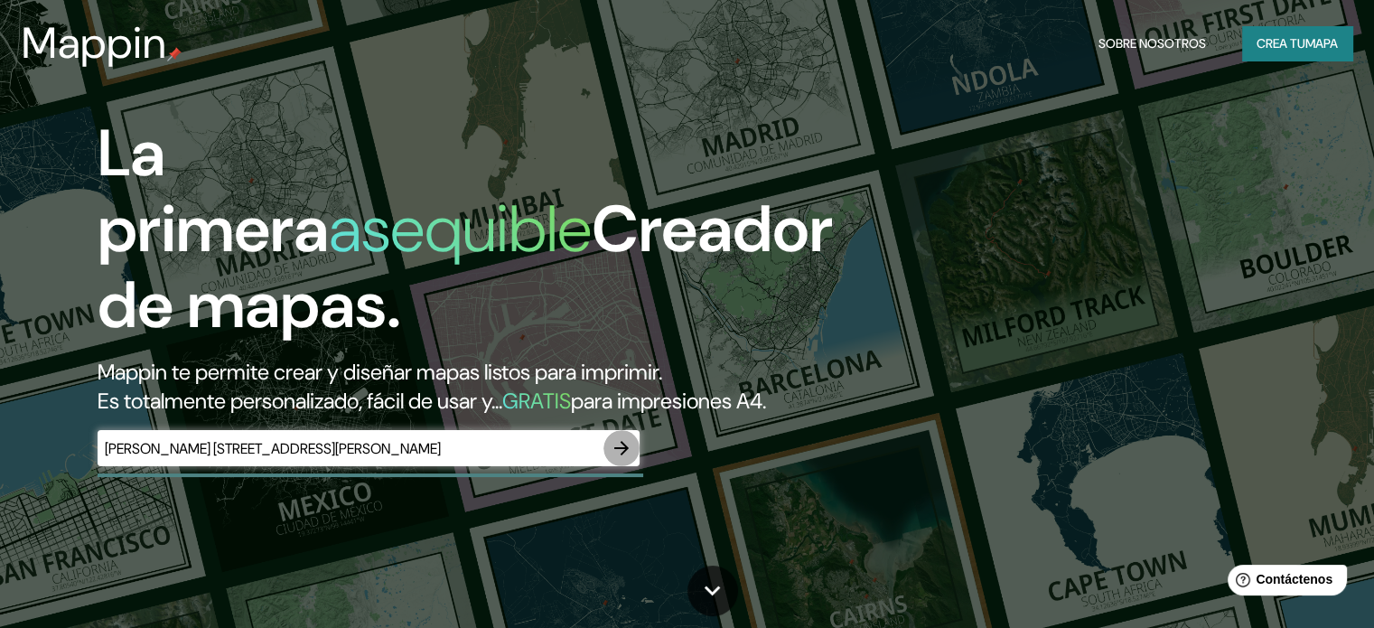
click at [619, 459] on icon "button" at bounding box center [622, 448] width 22 height 22
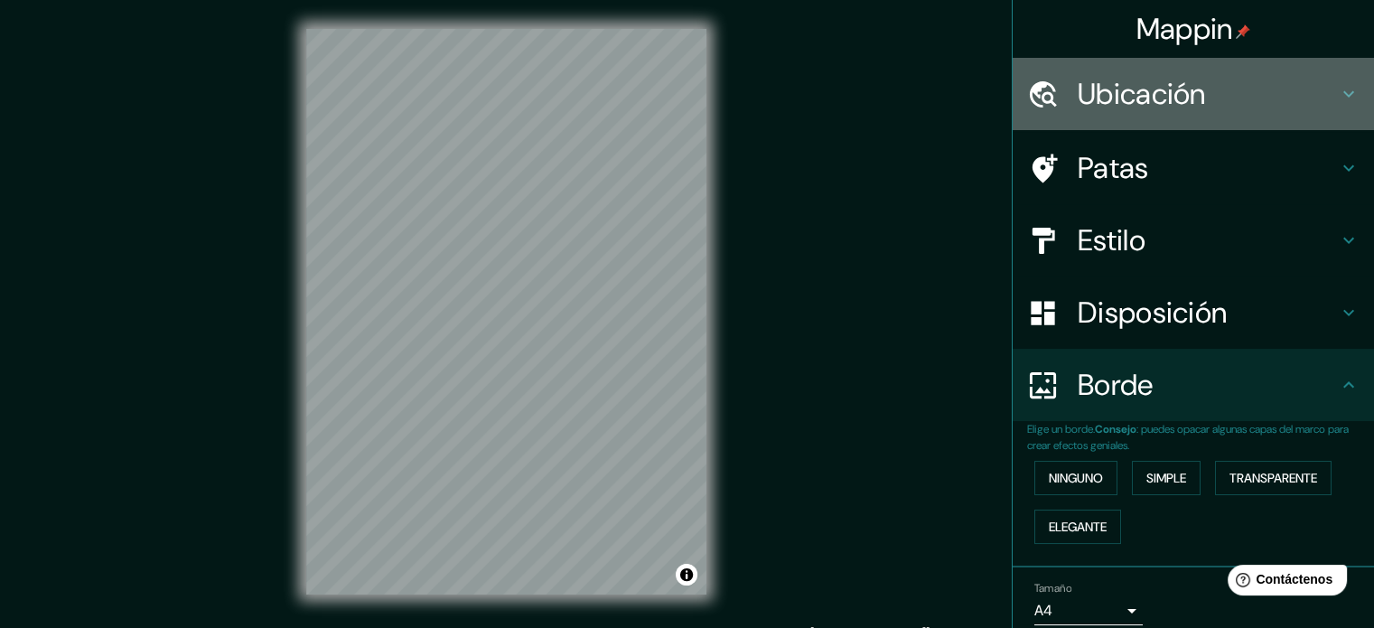
click at [1127, 105] on font "Ubicación" at bounding box center [1142, 94] width 128 height 38
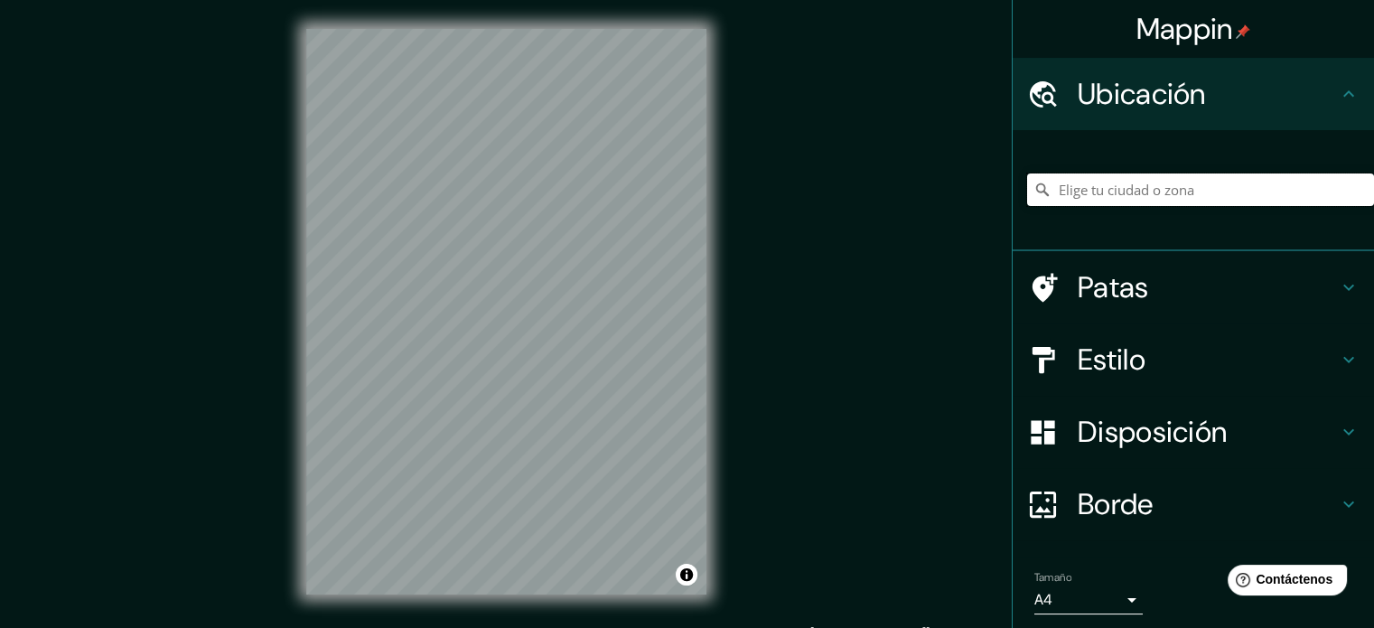
click at [1099, 184] on input "Elige tu ciudad o zona" at bounding box center [1200, 189] width 347 height 33
paste input "Fernando Amilpa 2248-pte, Fidel Velázquez, 44220 Guadalajara, Jal."
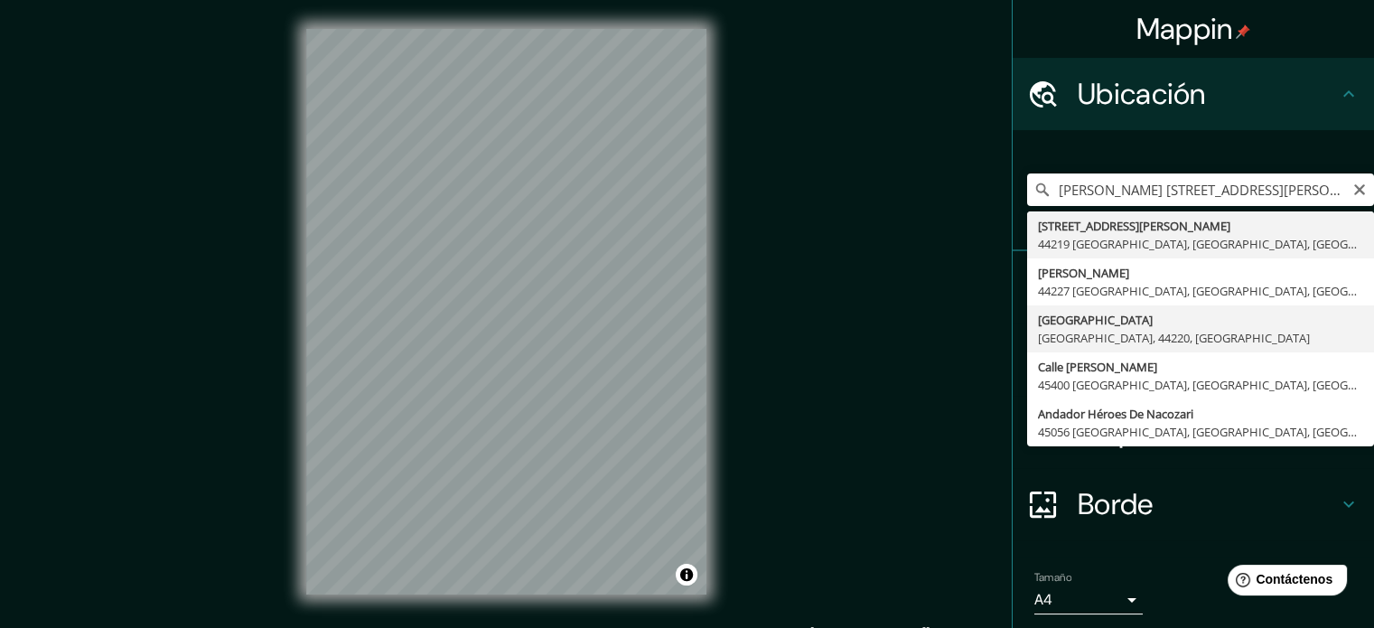
type input "Guadalajara, Jalisco, 44220, México"
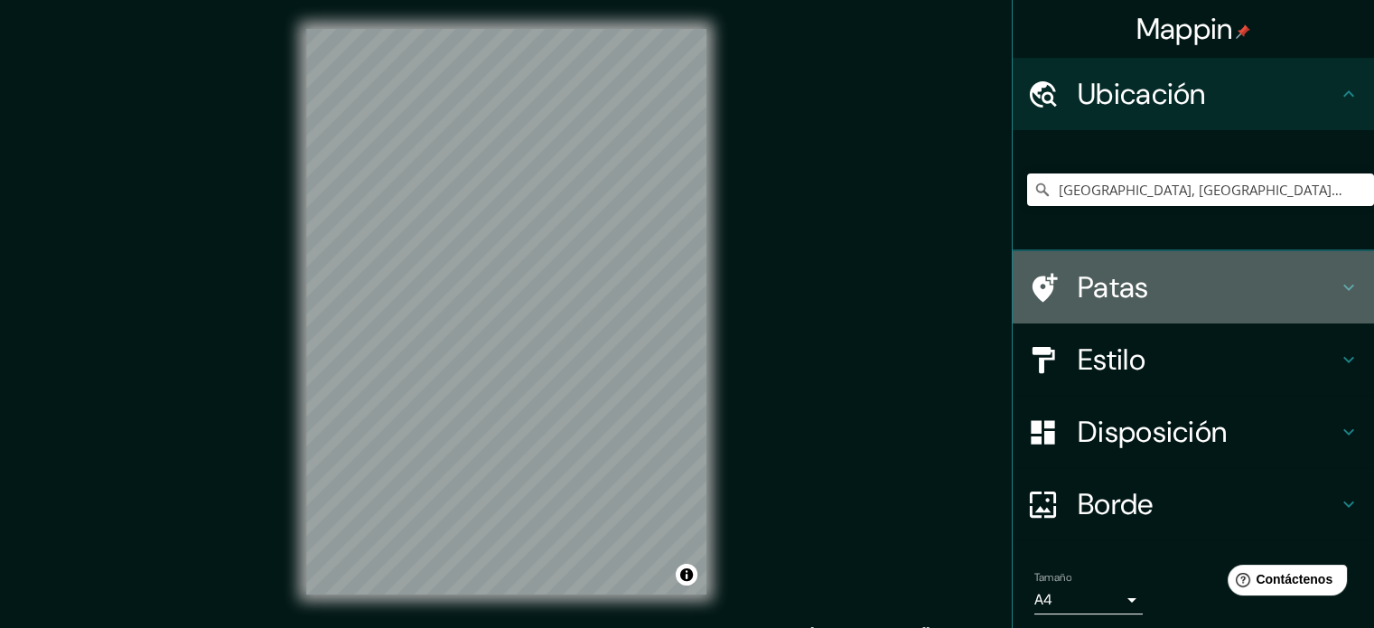
click at [1084, 273] on font "Patas" at bounding box center [1113, 287] width 71 height 38
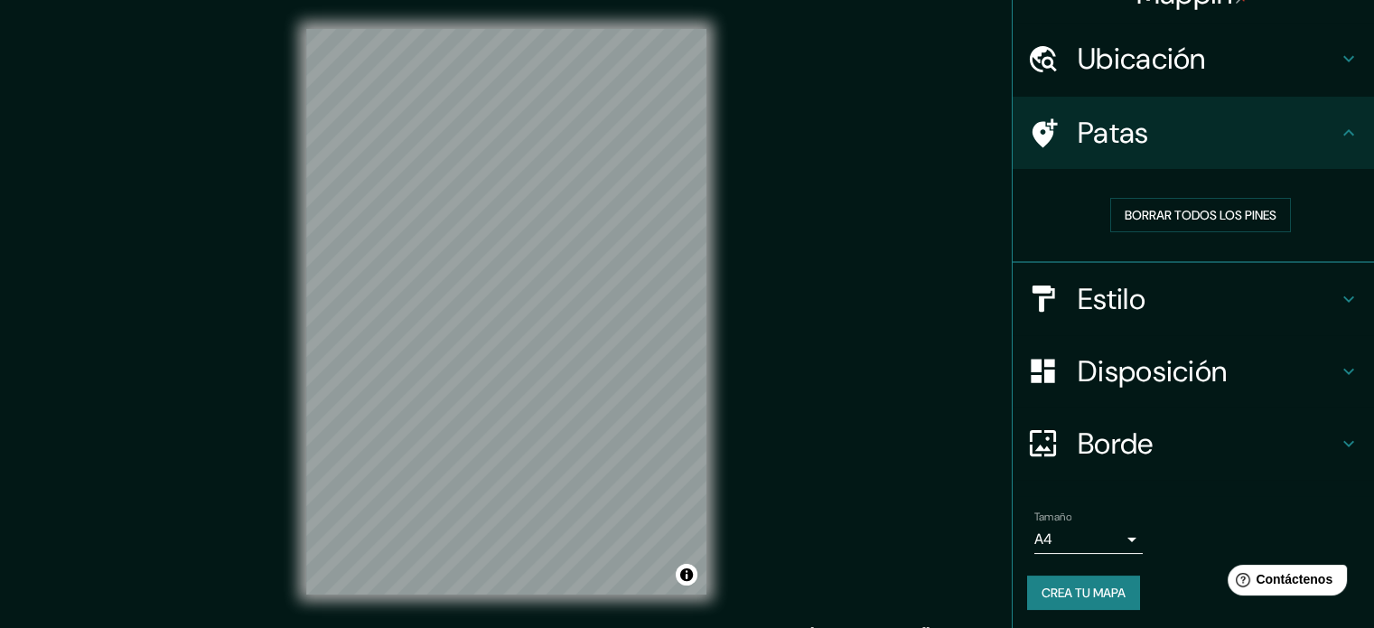
scroll to position [36, 0]
click at [1084, 584] on font "Crea tu mapa" at bounding box center [1084, 592] width 84 height 16
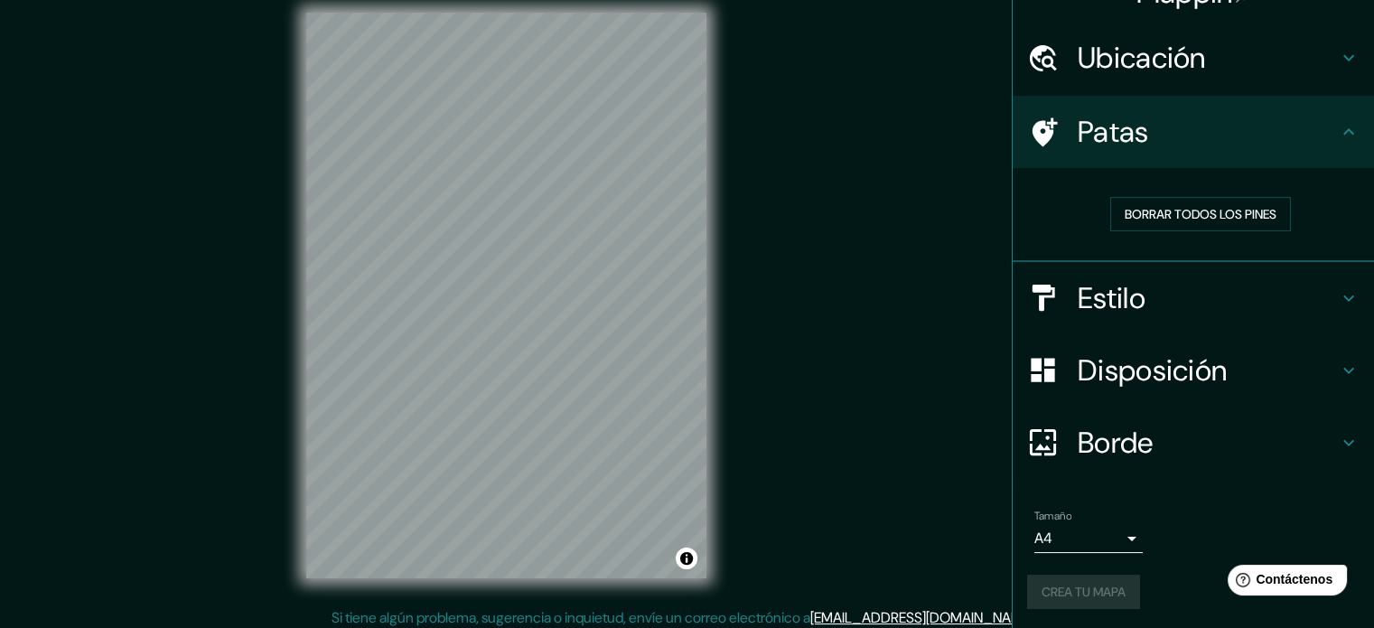
scroll to position [23, 0]
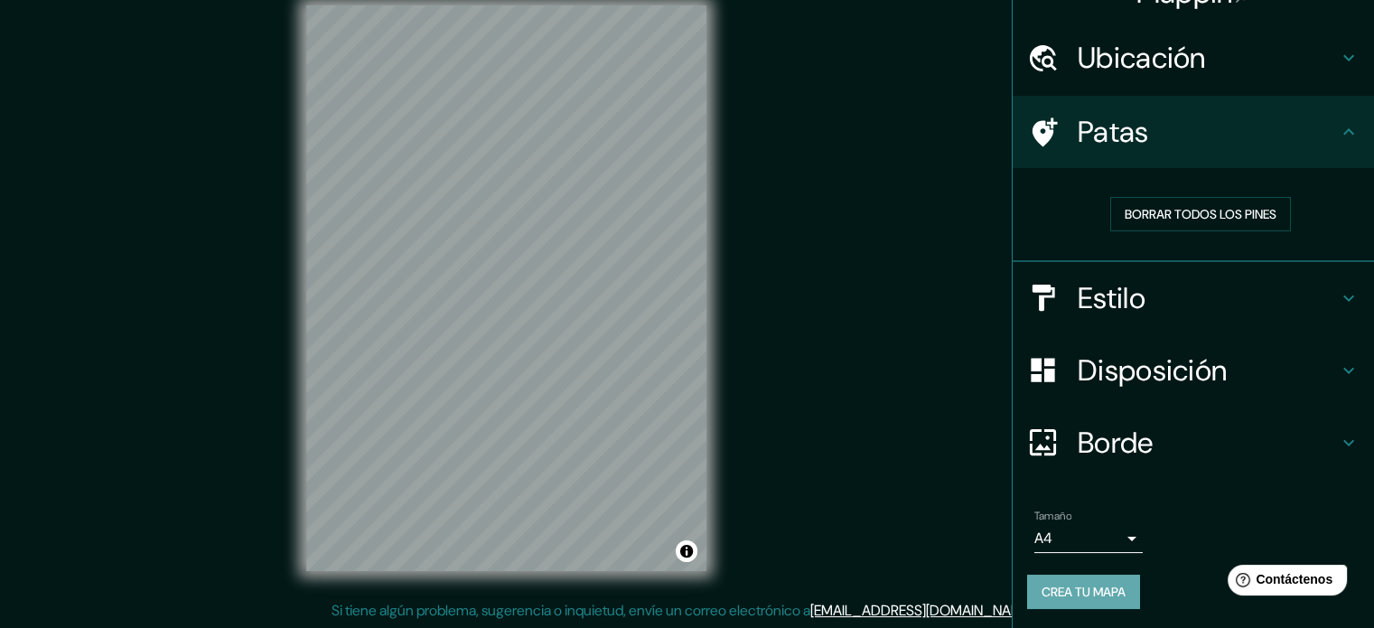
click at [1042, 585] on font "Crea tu mapa" at bounding box center [1084, 592] width 84 height 16
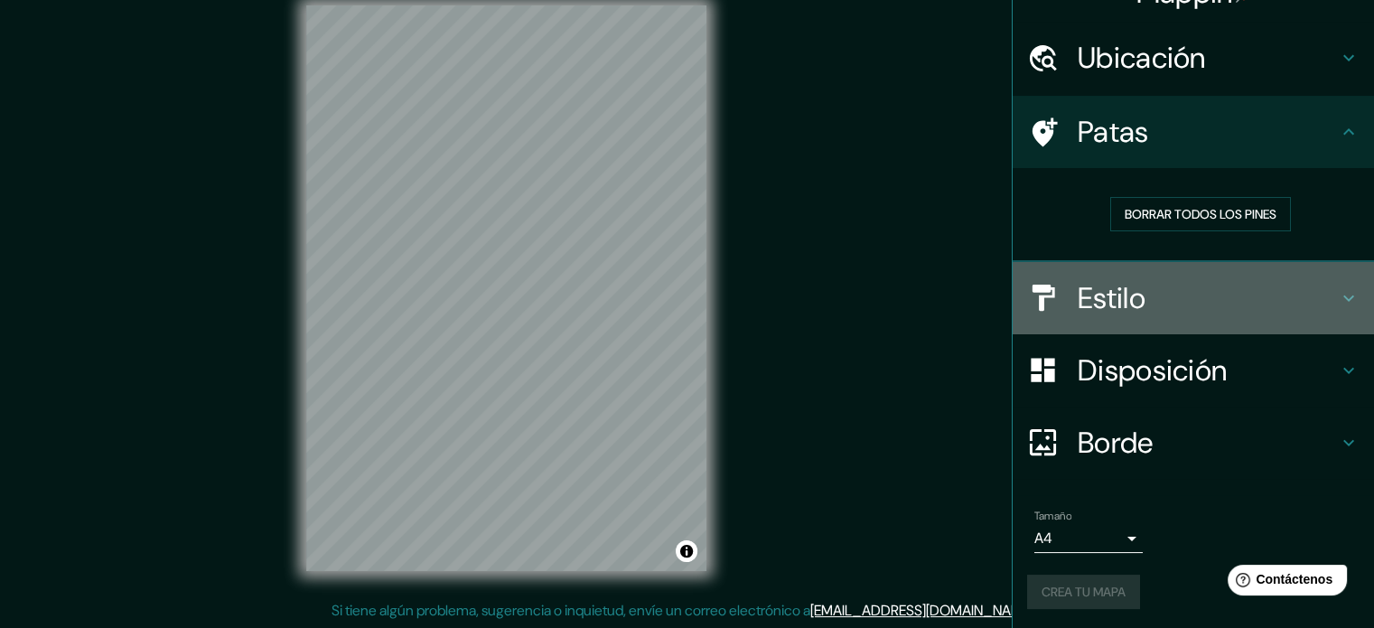
click at [1087, 288] on font "Estilo" at bounding box center [1112, 298] width 68 height 38
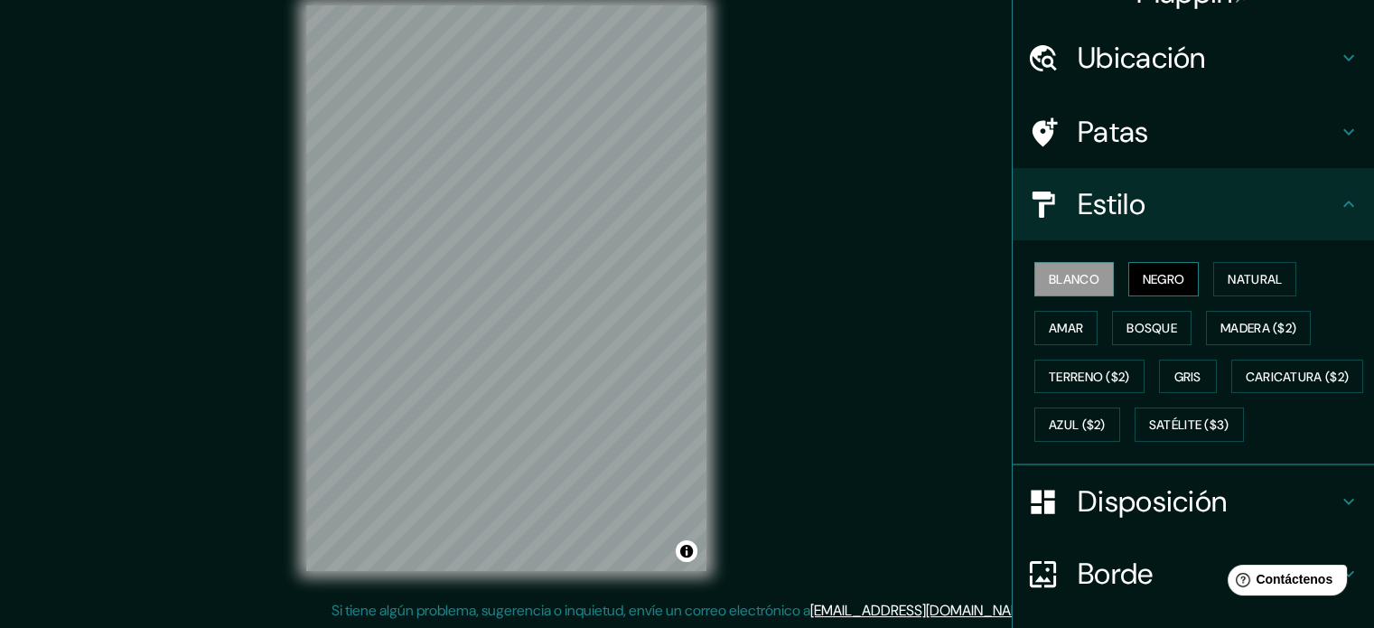
click at [1158, 274] on font "Negro" at bounding box center [1164, 279] width 42 height 16
click at [1066, 262] on button "Blanco" at bounding box center [1075, 279] width 80 height 34
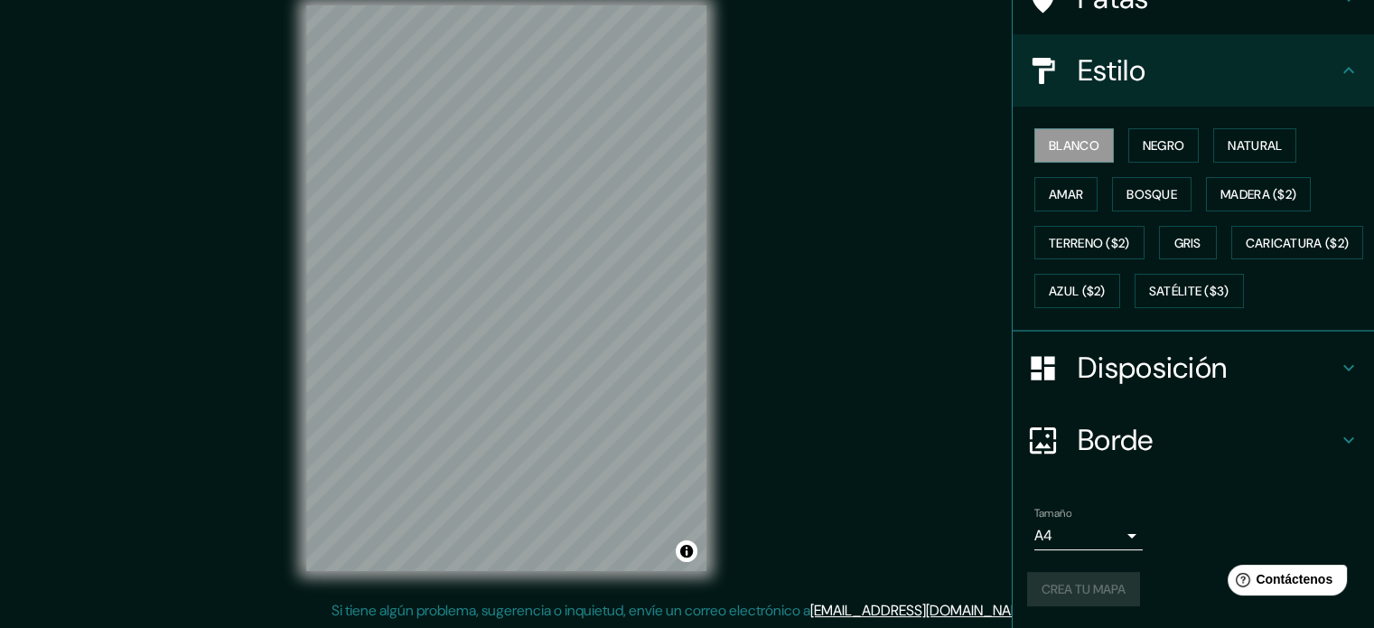
scroll to position [213, 0]
click at [1083, 590] on div "Crea tu mapa" at bounding box center [1193, 589] width 333 height 34
